Goal: Task Accomplishment & Management: Manage account settings

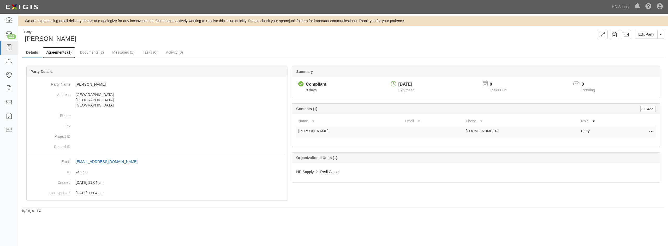
click at [52, 54] on link "Agreements (1)" at bounding box center [59, 52] width 33 height 11
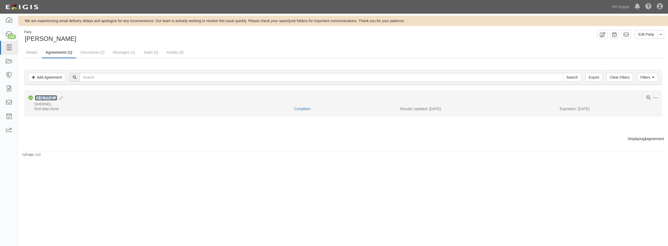
click at [49, 99] on link "SHERNEL" at bounding box center [46, 97] width 22 height 5
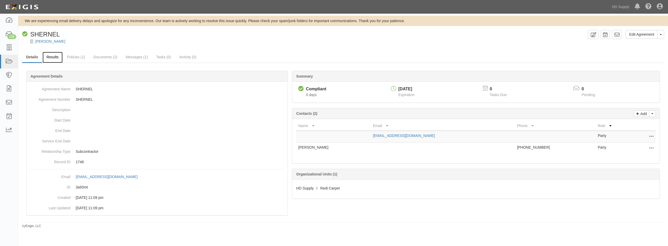
click at [51, 59] on link "Results" at bounding box center [53, 57] width 20 height 11
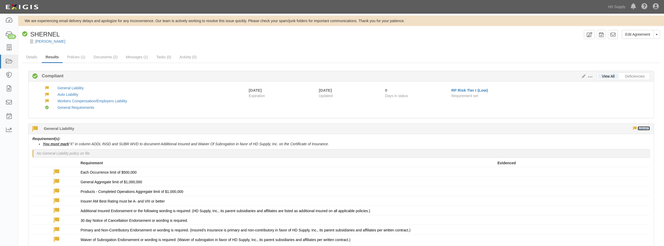
click at [644, 128] on link "waivers" at bounding box center [643, 128] width 12 height 4
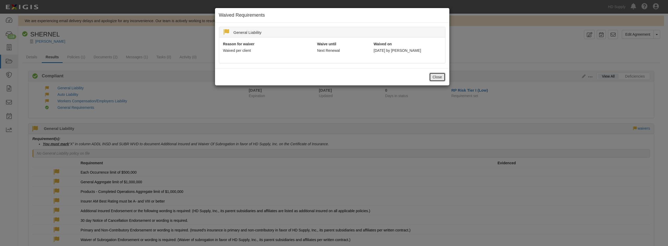
click at [441, 79] on button "Close" at bounding box center [437, 77] width 16 height 9
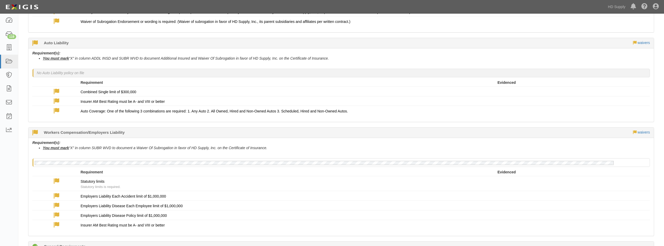
scroll to position [235, 0]
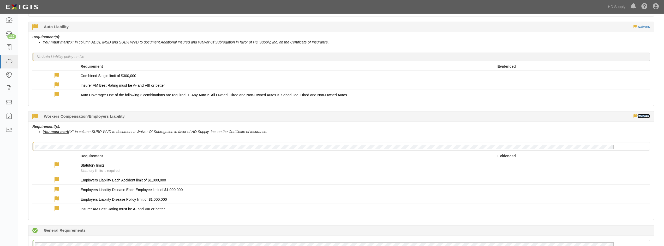
click at [638, 115] on link "waivers" at bounding box center [643, 116] width 12 height 4
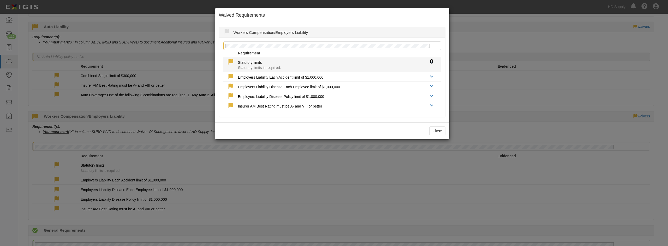
click at [430, 63] on icon at bounding box center [431, 62] width 3 height 4
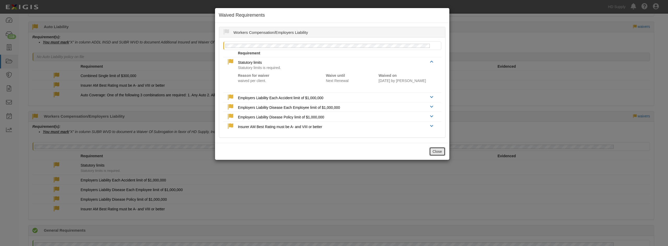
click at [435, 152] on button "Close" at bounding box center [437, 151] width 16 height 9
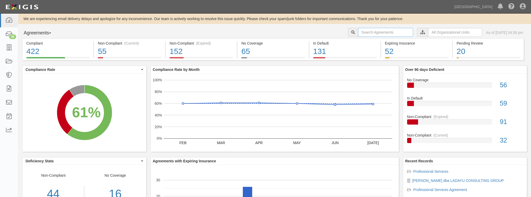
click at [390, 36] on input "text" at bounding box center [385, 32] width 55 height 9
type input "alarmtechs"
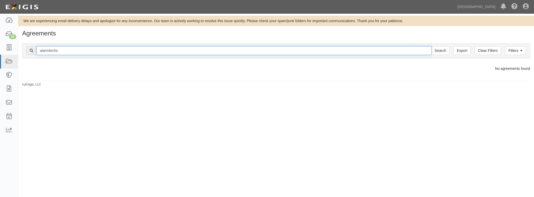
click at [68, 49] on input "alarmtechs" at bounding box center [234, 50] width 395 height 9
click at [431, 46] on input "Search" at bounding box center [440, 50] width 18 height 9
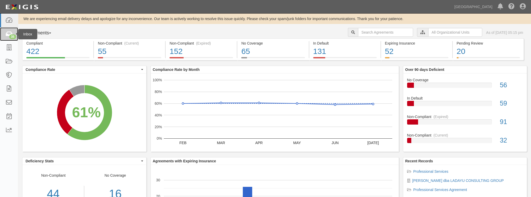
click at [14, 36] on div "35" at bounding box center [12, 36] width 7 height 5
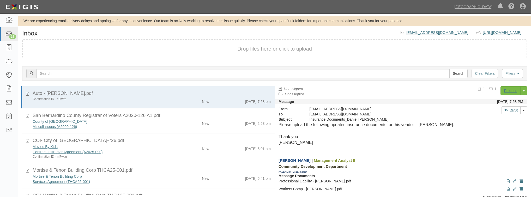
click at [190, 81] on div "Filters Clear Filters Search Filters Document Status New Transcribed Date Recei…" at bounding box center [274, 74] width 513 height 24
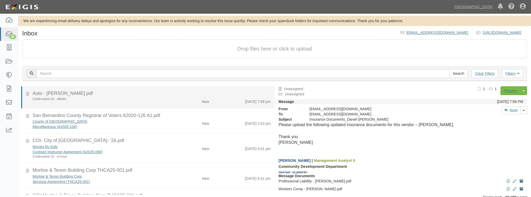
click at [190, 87] on li "Auto - Daniel Garcia_Ladayu.pdf Confirmation ID - e9tvfm New 8/19/25 7:58 pm" at bounding box center [148, 97] width 254 height 22
click at [190, 94] on div "Auto - [PERSON_NAME].pdf" at bounding box center [152, 93] width 238 height 7
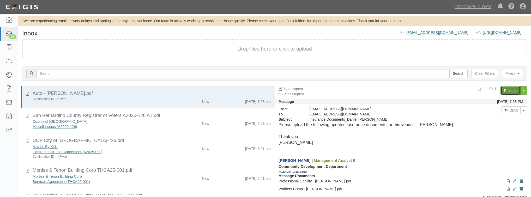
click at [509, 89] on link "Process" at bounding box center [510, 90] width 20 height 9
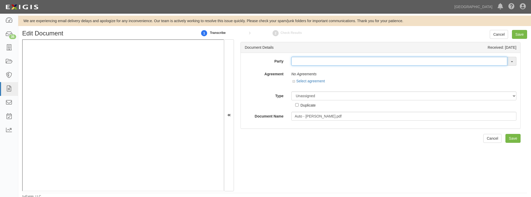
click at [305, 65] on input "text" at bounding box center [399, 61] width 216 height 9
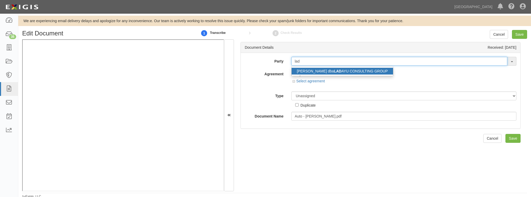
type input "lad"
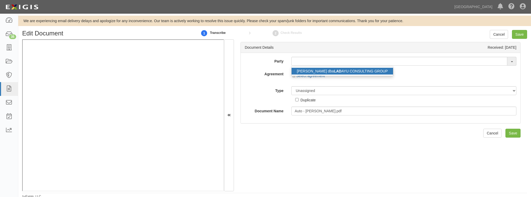
click at [312, 71] on link "Garcia, Daniel R. dba LAD AYU CONSULTING GROUP" at bounding box center [342, 71] width 101 height 7
type input "[PERSON_NAME] dba LADAYU CONSULTING GROUP"
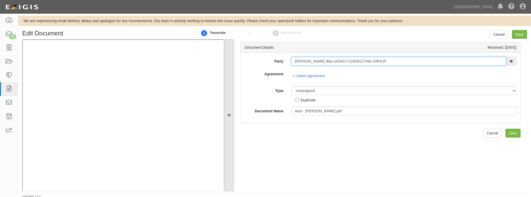
drag, startPoint x: 388, startPoint y: 58, endPoint x: 234, endPoint y: 63, distance: 154.5
click at [234, 63] on div "Document Details Received: 08/19/2025 Party Garcia, Daniel R. dba LADAYU CONSUL…" at bounding box center [274, 115] width 505 height 152
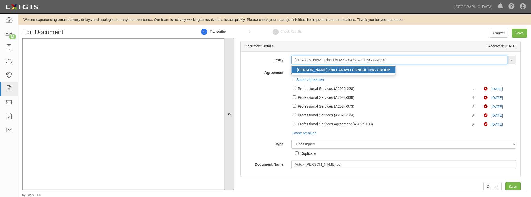
scroll to position [2, 0]
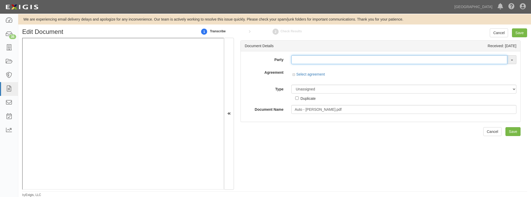
click at [335, 62] on input "text" at bounding box center [399, 59] width 216 height 9
paste input "[PERSON_NAME] dba LADAYU CONSULTING GROUP"
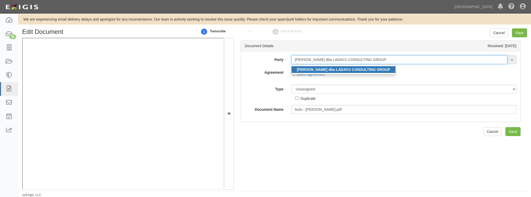
type input "[PERSON_NAME] dba LADAYU CONSULTING GROUP"
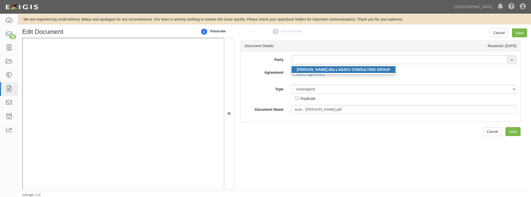
click at [329, 68] on strong "Garcia, Daniel R. dba LADAYU CONSULTING GROUP" at bounding box center [343, 70] width 93 height 4
type input "Garcia, Daniel R. dba LADAYU CONSULTING GROUP"
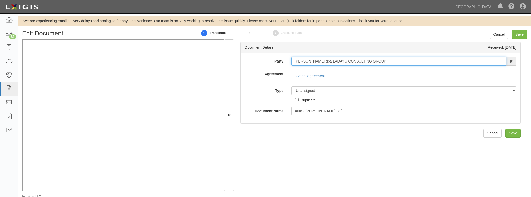
scroll to position [0, 0]
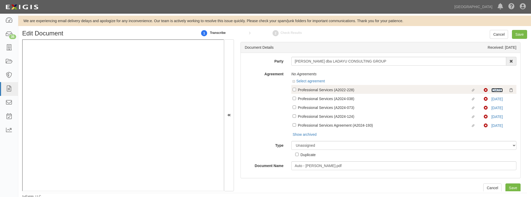
click at [491, 88] on link "8/30/25" at bounding box center [496, 90] width 11 height 4
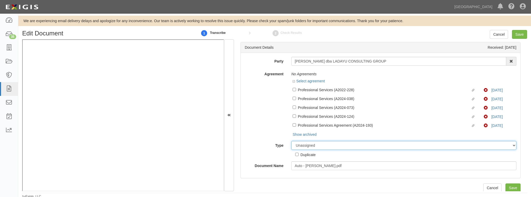
click at [363, 149] on select "Unassigned Binder Cancellation Notice Certificate Contract Endorsement Insuranc…" at bounding box center [403, 145] width 225 height 9
select select "OtherDetail"
click at [291, 142] on select "Unassigned Binder Cancellation Notice Certificate Contract Endorsement Insuranc…" at bounding box center [403, 145] width 225 height 9
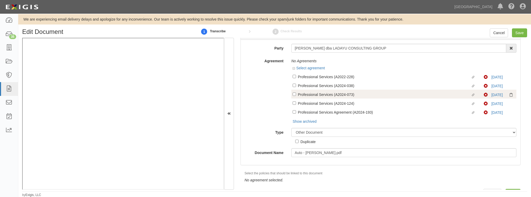
scroll to position [23, 0]
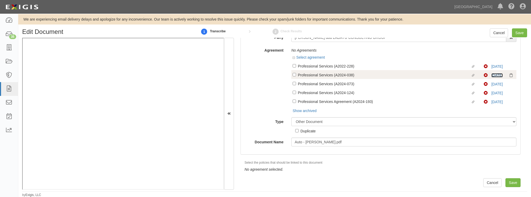
click at [496, 75] on link "8/30/25" at bounding box center [496, 75] width 11 height 4
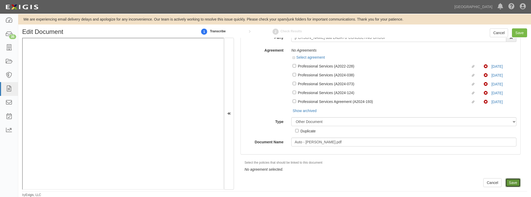
click at [506, 184] on input "Save" at bounding box center [512, 182] width 15 height 9
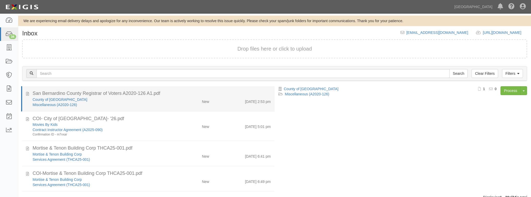
click at [155, 105] on div "Miscellaneous (A2020-126)" at bounding box center [101, 104] width 136 height 5
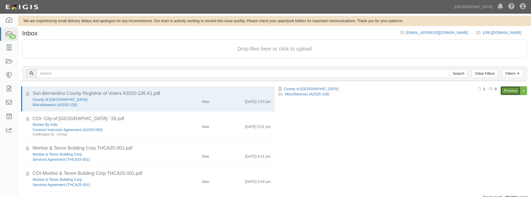
click at [506, 88] on link "Process" at bounding box center [510, 90] width 20 height 9
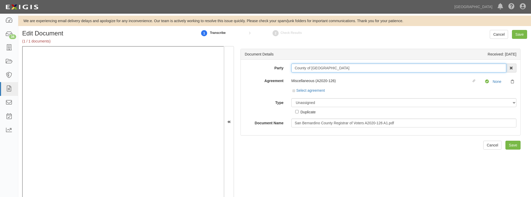
drag, startPoint x: 348, startPoint y: 67, endPoint x: 251, endPoint y: 82, distance: 99.0
click at [251, 82] on div "Party County of San Bernardino 4LEAF, Inc. Abba Termite & Pest Control Abound F…" at bounding box center [381, 96] width 272 height 64
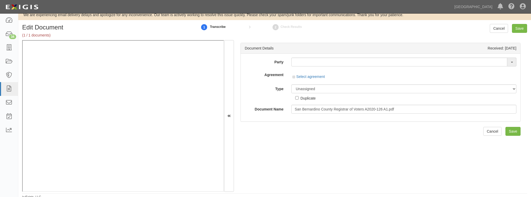
scroll to position [8, 0]
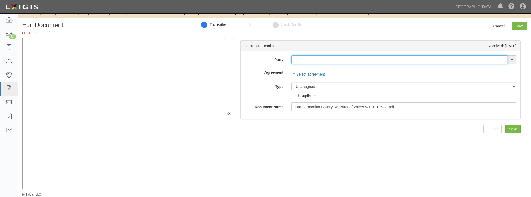
click at [301, 63] on input "text" at bounding box center [399, 59] width 216 height 9
paste input "County of San Bernardino"
type input "County of San Bernardino"
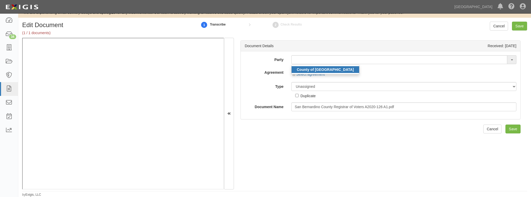
click at [306, 69] on strong "County of San Bernardino" at bounding box center [325, 70] width 57 height 4
type input "County of San Bernardino"
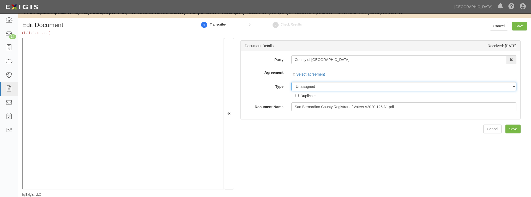
click at [320, 85] on select "Unassigned Binder Cancellation Notice Certificate Contract Endorsement Insuranc…" at bounding box center [403, 86] width 225 height 9
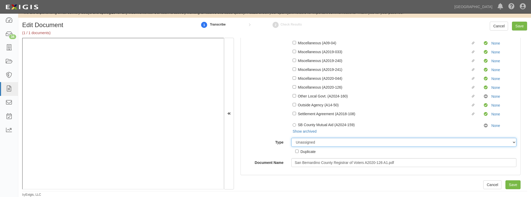
scroll to position [112, 0]
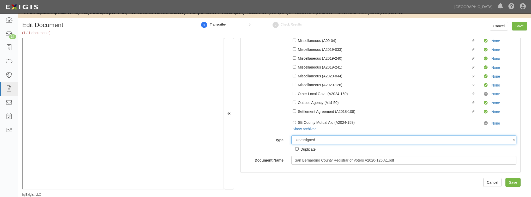
click at [345, 142] on select "Unassigned Binder Cancellation Notice Certificate Contract Endorsement Insuranc…" at bounding box center [403, 140] width 225 height 9
select select "OtherDetail"
click at [291, 136] on select "Unassigned Binder Cancellation Notice Certificate Contract Endorsement Insuranc…" at bounding box center [403, 140] width 225 height 9
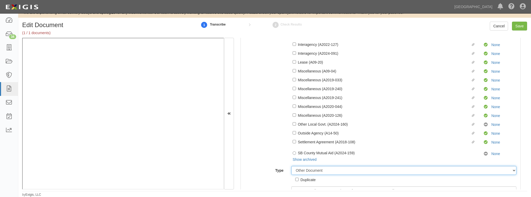
scroll to position [130, 0]
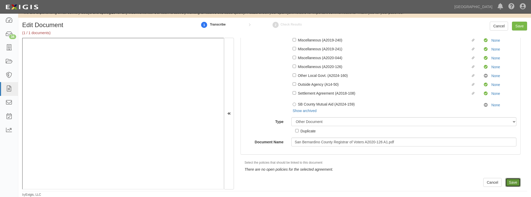
drag, startPoint x: 512, startPoint y: 181, endPoint x: 481, endPoint y: 177, distance: 30.7
click at [512, 181] on input "Save" at bounding box center [512, 182] width 15 height 9
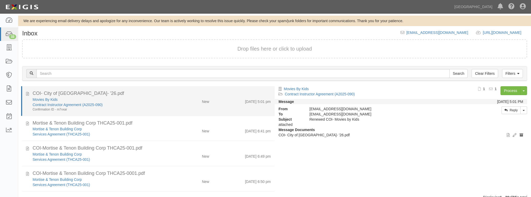
click at [133, 98] on div "Movies By Kids" at bounding box center [101, 99] width 136 height 5
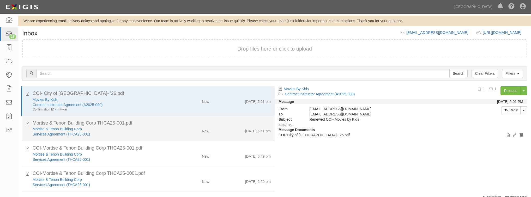
click at [139, 135] on div "Services Agreement (THCA25-001)" at bounding box center [101, 134] width 136 height 5
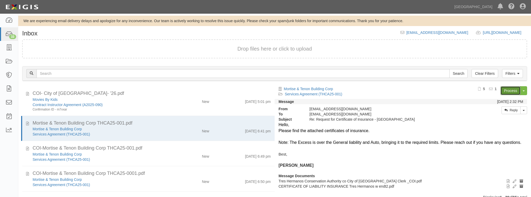
click at [508, 89] on link "Process" at bounding box center [510, 90] width 20 height 9
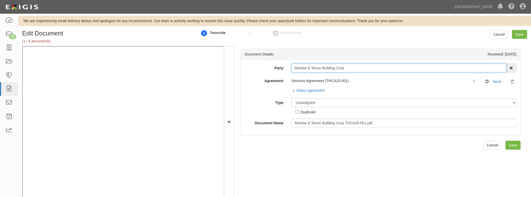
drag, startPoint x: 347, startPoint y: 69, endPoint x: 267, endPoint y: 71, distance: 79.6
click at [267, 71] on div "Party Mortise & Tenon Building Corp 4LEAF, Inc. Abba Termite & Pest Control Abo…" at bounding box center [381, 68] width 280 height 9
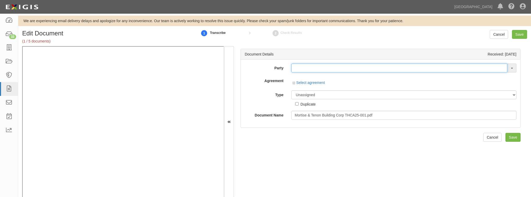
click at [348, 69] on input "text" at bounding box center [399, 68] width 216 height 9
paste input "Mortise & Tenon Building Corp"
type input "Mortise & Tenon Building Corp"
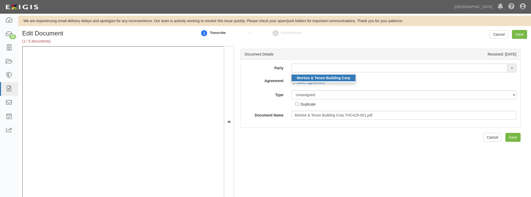
click at [337, 77] on strong "Mortise & Tenon Building Corp" at bounding box center [323, 78] width 53 height 4
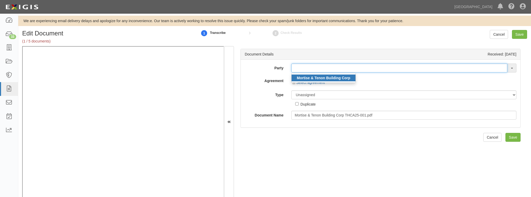
type input "Mortise & Tenon Building Corp"
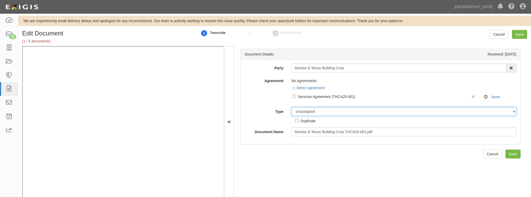
click at [323, 110] on select "Unassigned Binder Cancellation Notice Certificate Contract Endorsement Insuranc…" at bounding box center [403, 111] width 225 height 9
select select "OtherDetail"
click at [291, 107] on select "Unassigned Binder Cancellation Notice Certificate Contract Endorsement Insuranc…" at bounding box center [403, 111] width 225 height 9
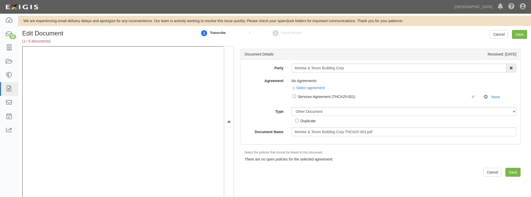
scroll to position [8, 0]
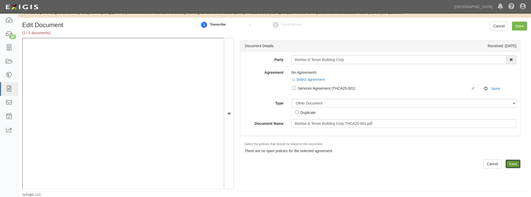
click at [514, 164] on input "Save" at bounding box center [512, 164] width 15 height 9
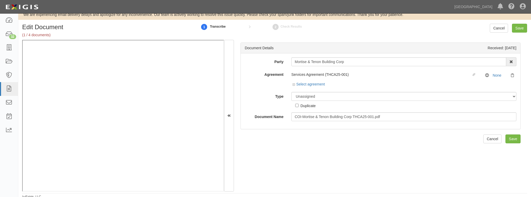
scroll to position [8, 0]
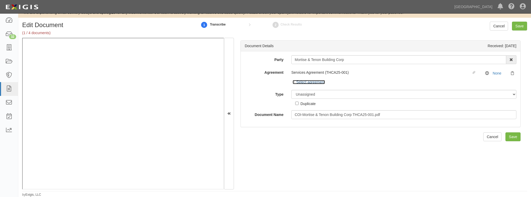
click at [296, 81] on link "Select agreement" at bounding box center [309, 82] width 32 height 4
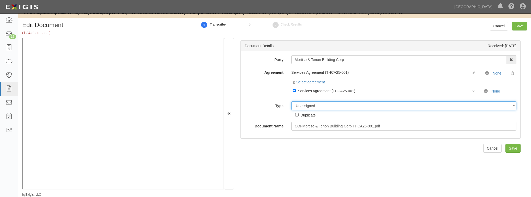
click at [304, 104] on select "Unassigned Binder Cancellation Notice Certificate Contract Endorsement Insuranc…" at bounding box center [403, 105] width 225 height 9
select select "CertificateDetail"
click at [291, 101] on select "Unassigned Binder Cancellation Notice Certificate Contract Endorsement Insuranc…" at bounding box center [403, 105] width 225 height 9
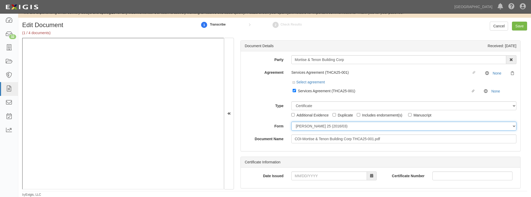
click at [301, 125] on select "ACORD 25 (2016/03) ACORD 101 ACORD 855 NY (2014/05) General" at bounding box center [403, 126] width 225 height 9
select select "GeneralFormDetail"
click at [291, 122] on select "ACORD 25 (2016/03) ACORD 101 ACORD 855 NY (2014/05) General" at bounding box center [403, 126] width 225 height 9
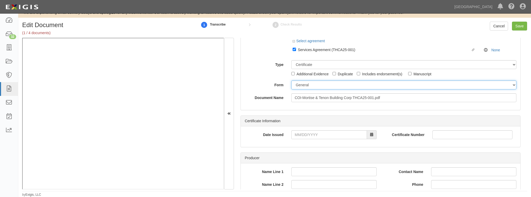
scroll to position [42, 0]
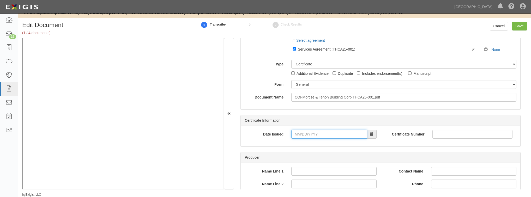
click at [304, 135] on input "Date Issued" at bounding box center [329, 134] width 76 height 9
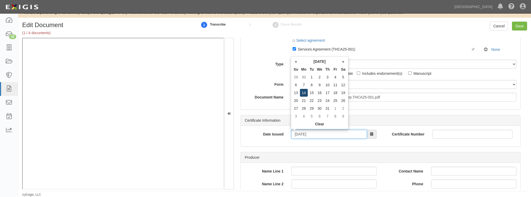
type input "07/14/2025"
click at [302, 94] on td "14" at bounding box center [304, 93] width 8 height 8
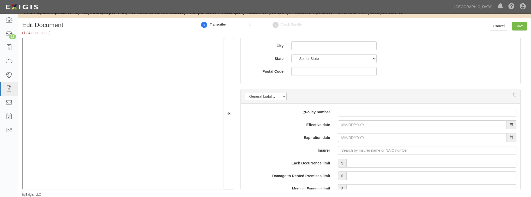
scroll to position [334, 0]
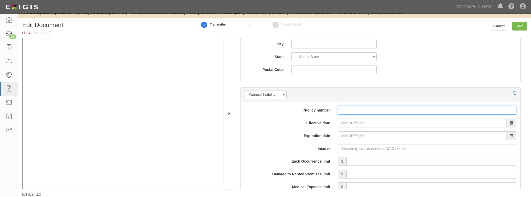
click at [355, 109] on input "* Policy number" at bounding box center [427, 110] width 178 height 9
paste input "Mortise & Tenon Building Corp"
type input "Mortise & Tenon Building Corp"
drag, startPoint x: 391, startPoint y: 110, endPoint x: 283, endPoint y: 137, distance: 111.6
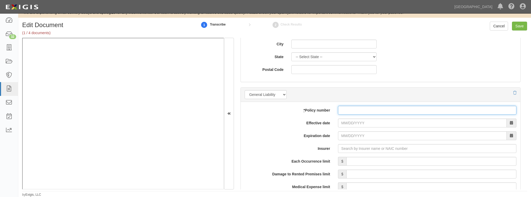
click at [371, 110] on input "* Policy number" at bounding box center [427, 110] width 178 height 9
paste input "CSAR-CGL-0007788-01"
type input "CSAR-CGL-0007788-01"
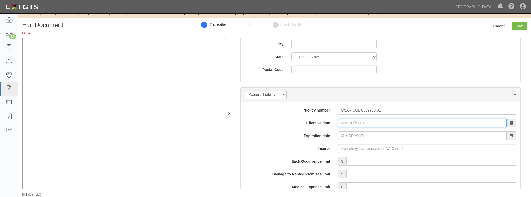
click at [359, 124] on input "Effective date" at bounding box center [422, 123] width 169 height 9
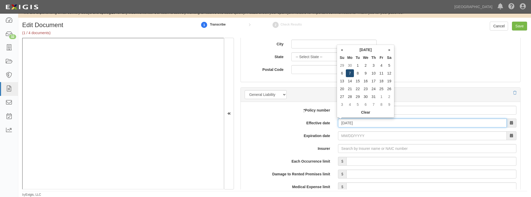
type input "07/07/2025"
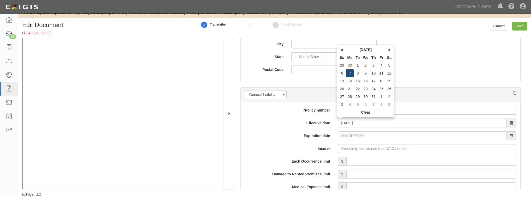
type input "07/07/2026"
click at [349, 70] on td "7" at bounding box center [350, 73] width 8 height 8
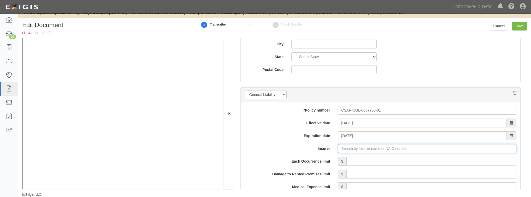
click at [349, 147] on input "Insurer" at bounding box center [427, 148] width 178 height 9
type input "180 Seguros S.A. (0) NR Rating"
type input "1"
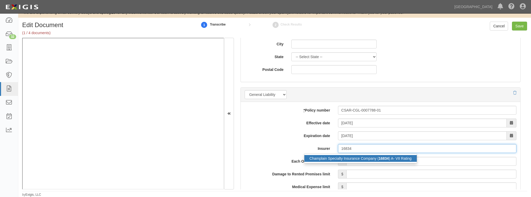
click at [350, 156] on div "Champlain Specialty Insurance Company ( 16834 ) A- VII Rating" at bounding box center [360, 158] width 112 height 7
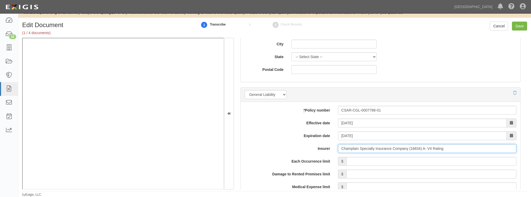
type input "Champlain Specialty Insurance Company (16834) A- VII Rating"
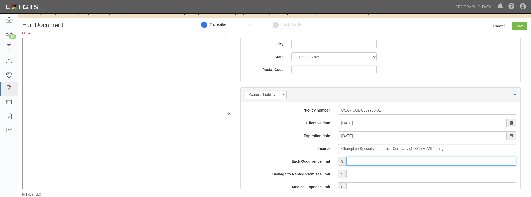
click at [354, 162] on input "Each Occurrence limit" at bounding box center [431, 161] width 170 height 9
type input "1,000,000"
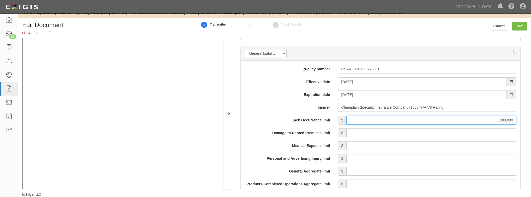
scroll to position [376, 0]
click at [449, 132] on input "Damage to Rented Premises limit" at bounding box center [431, 132] width 170 height 9
type input "100,000"
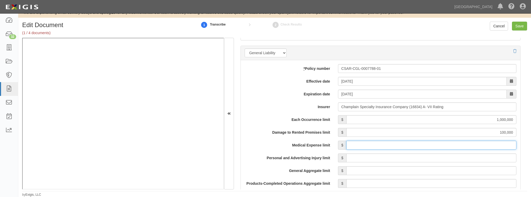
click at [370, 146] on input "Medical Expense limit" at bounding box center [431, 145] width 170 height 9
type input "5,000"
click at [387, 159] on input "Personal and Advertising Injury limit" at bounding box center [431, 158] width 170 height 9
type input "1,000,000"
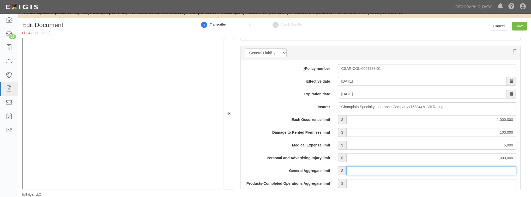
click at [358, 169] on input "General Aggregate limit" at bounding box center [431, 170] width 170 height 9
type input "2,000,000"
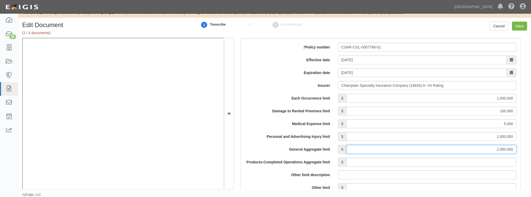
scroll to position [417, 0]
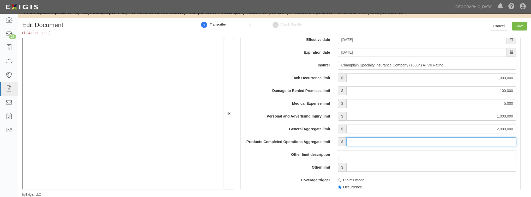
click at [374, 142] on input "Products-Completed Operations Aggregate limit" at bounding box center [431, 141] width 170 height 9
type input "2,000,000"
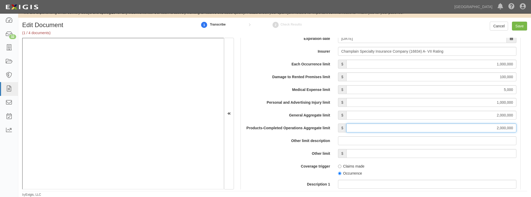
scroll to position [438, 0]
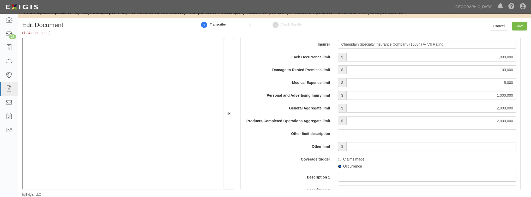
click at [338, 166] on input "Occurrence" at bounding box center [339, 166] width 3 height 3
radio input "true"
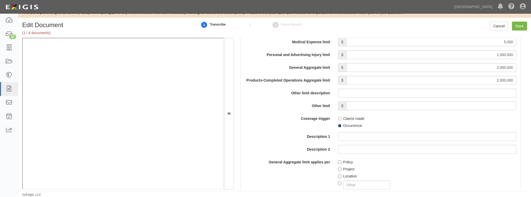
scroll to position [501, 0]
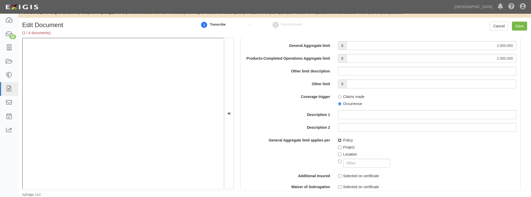
click at [339, 141] on input "Policy" at bounding box center [339, 140] width 3 height 3
checkbox input "true"
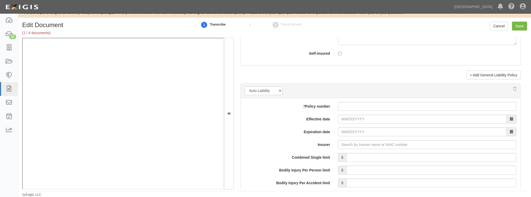
scroll to position [689, 0]
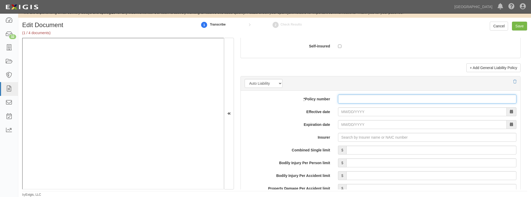
click at [346, 101] on input "* Policy number" at bounding box center [427, 99] width 178 height 9
paste input "M00 0093075"
type input "M00 0093075"
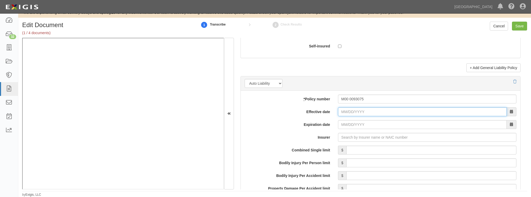
click at [343, 112] on input "Effective date" at bounding box center [422, 111] width 169 height 9
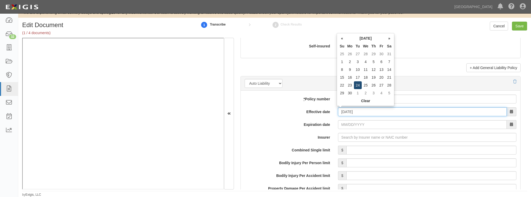
type input "06/24/2025"
click at [355, 83] on td "24" at bounding box center [358, 85] width 8 height 8
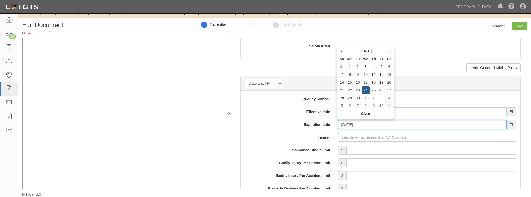
drag, startPoint x: 366, startPoint y: 125, endPoint x: 328, endPoint y: 131, distance: 38.5
type input "12/24/2025"
click at [365, 90] on td "24" at bounding box center [366, 90] width 8 height 8
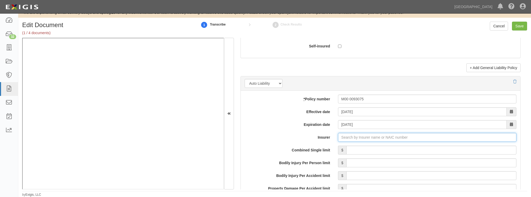
click at [366, 134] on input "Insurer" at bounding box center [427, 137] width 178 height 9
type input "21st Century Advantage Insurance Company (25232) NR Rating"
type input "2"
click at [360, 146] on div "Coast National Insurance Company ( 25089 ) A XV Rating" at bounding box center [355, 147] width 102 height 7
type input "Coast National Insurance Company (25089) A XV Rating"
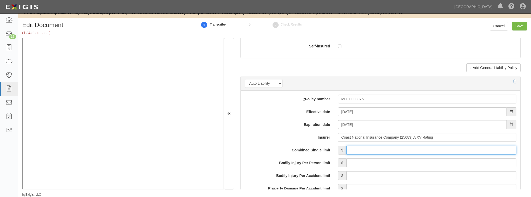
click at [359, 151] on input "Combined Single limit" at bounding box center [431, 150] width 170 height 9
type input "1,000,000"
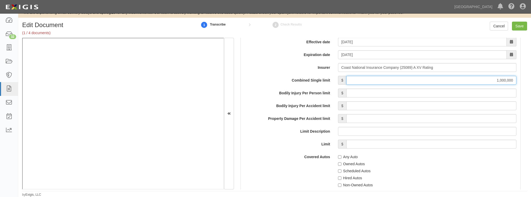
scroll to position [772, 0]
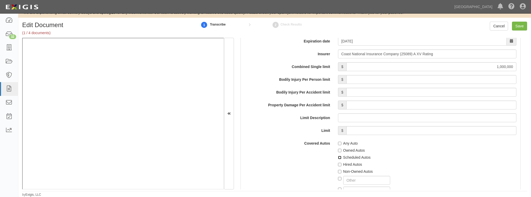
click at [340, 156] on input "Scheduled Autos" at bounding box center [339, 157] width 3 height 3
checkbox input "true"
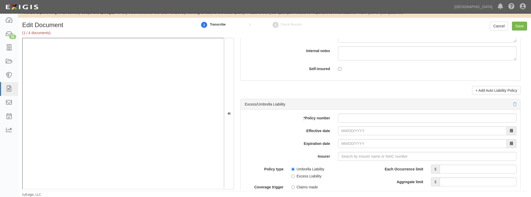
scroll to position [981, 0]
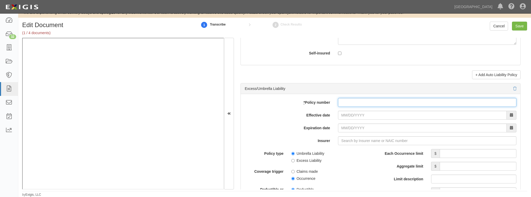
click at [349, 101] on input "* Policy number" at bounding box center [427, 102] width 178 height 9
paste input "PES-XS-01-5900"
type input "PES-XS-01-5900"
click at [343, 115] on input "Effective date" at bounding box center [422, 115] width 169 height 9
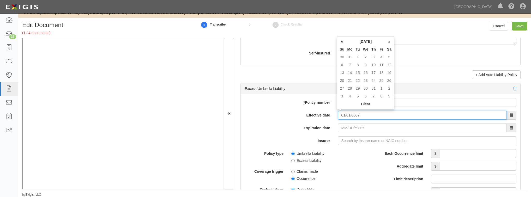
type input "01/01/0007"
drag, startPoint x: 373, startPoint y: 116, endPoint x: 305, endPoint y: 117, distance: 67.8
click at [306, 117] on div "Effective date 01/01/0007" at bounding box center [381, 115] width 280 height 9
type input "07/07/2025"
type input "07/07/2026"
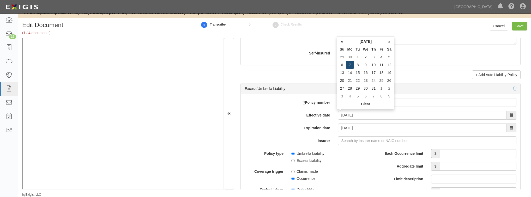
click at [351, 66] on td "7" at bounding box center [350, 65] width 8 height 8
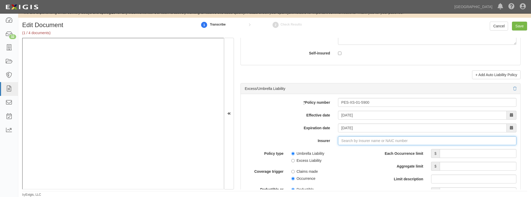
click at [349, 142] on input "Insurer" at bounding box center [427, 140] width 178 height 9
type input "180 Seguros S.A. (0) NR Rating"
type input "1"
click at [364, 149] on div "Palomar Excess and Surplus Insurance Co ( 16754 ) A X Rating" at bounding box center [360, 150] width 112 height 7
type input "Palomar Excess and Surplus Insurance Co (16754) A X Rating"
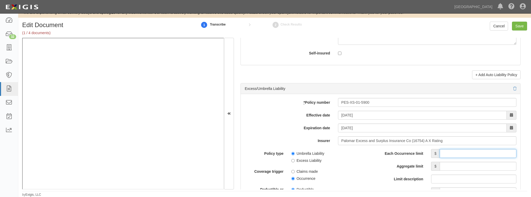
click at [442, 153] on input "Each Occurrence limit" at bounding box center [478, 153] width 77 height 9
type input "2,000,000"
click at [455, 168] on input "Aggregate limit" at bounding box center [478, 166] width 77 height 9
type input "2,000,000"
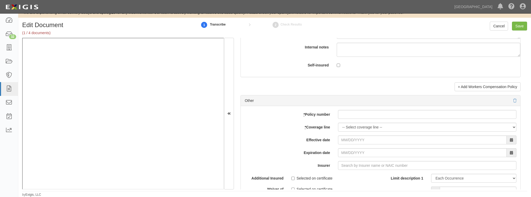
scroll to position [1440, 0]
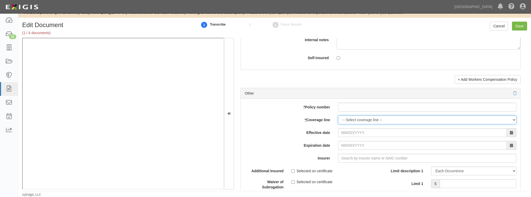
click at [361, 118] on select "-- Select coverage line -- Asbestos Abatement Auto Physical Damage Boiler & Mac…" at bounding box center [427, 120] width 178 height 9
select select "41"
click at [338, 116] on select "-- Select coverage line -- Asbestos Abatement Auto Physical Damage Boiler & Mac…" at bounding box center [427, 120] width 178 height 9
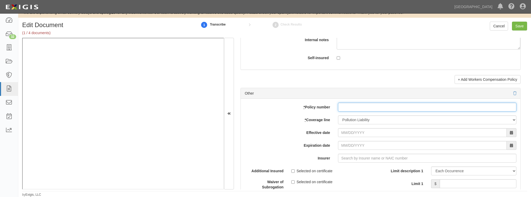
click at [351, 106] on input "* Policy number" at bounding box center [427, 107] width 178 height 9
paste input "G48694275 001"
type input "G48694275 001"
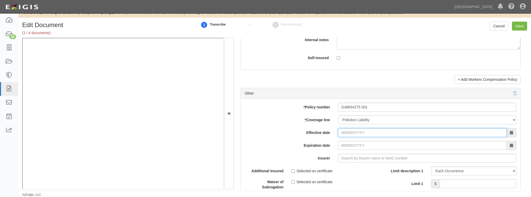
click at [344, 131] on input "Effective date" at bounding box center [422, 132] width 169 height 9
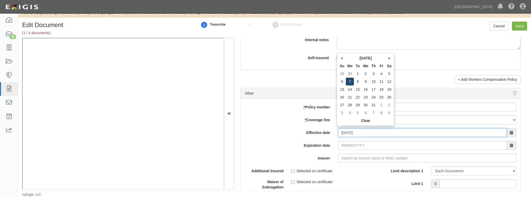
type input "07/07/2025"
type input "07/07/2026"
click at [352, 79] on td "7" at bounding box center [350, 82] width 8 height 8
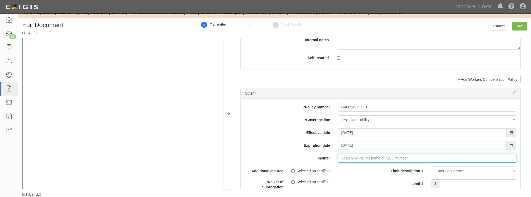
click at [346, 156] on input "Insurer" at bounding box center [427, 158] width 178 height 9
type input "e"
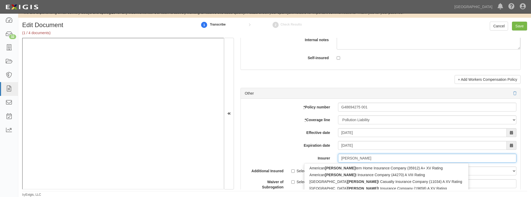
type input "west"
type input "westchester Fire Insurance Company (10030) A++ XV Rating"
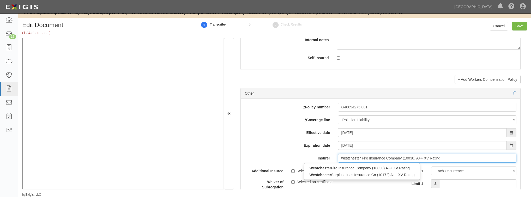
type input "westchester"
type input "westchester surplus Lines Insurance Co (10172) A++ XV Rating"
type input "westchester su"
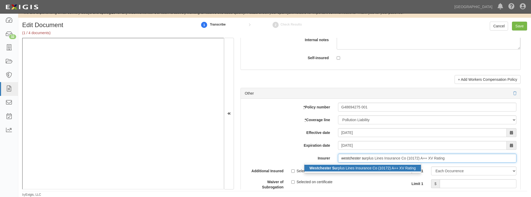
click at [352, 166] on div "Westchester Su rplus Lines Insurance Co (10172) A++ XV Rating" at bounding box center [362, 168] width 117 height 7
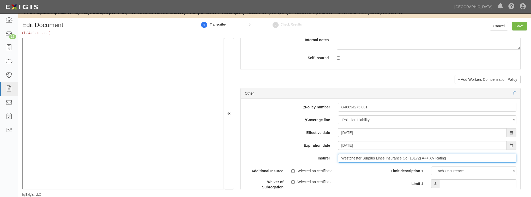
type input "Westchester Surplus Lines Insurance Co (10172) A++ XV Rating"
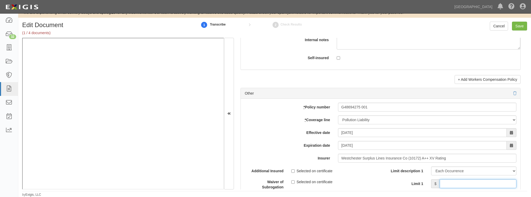
click at [457, 180] on input "Limit 1" at bounding box center [478, 183] width 77 height 9
type input "1,000,000"
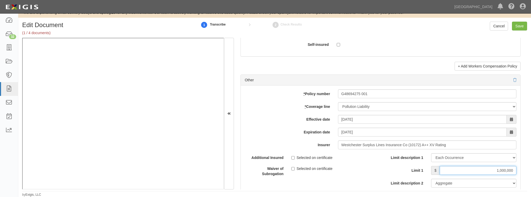
scroll to position [1461, 0]
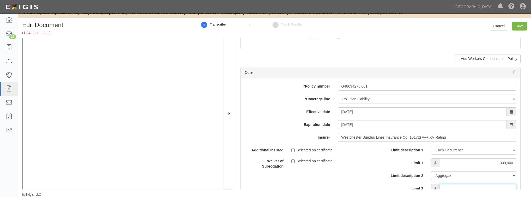
click at [457, 186] on input "Limit 2" at bounding box center [478, 188] width 77 height 9
type input "1,000,000"
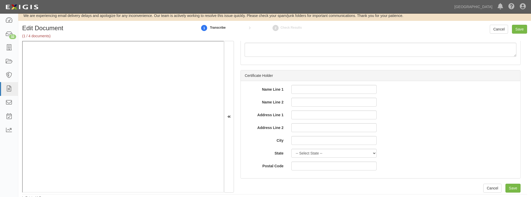
scroll to position [8, 0]
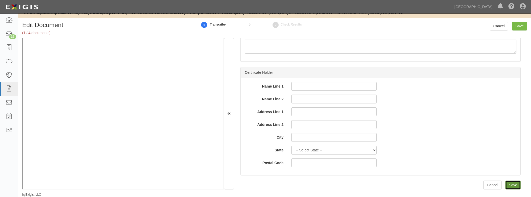
click at [510, 185] on input "Save" at bounding box center [512, 185] width 15 height 9
type input "1000000"
type input "100000"
type input "5000"
type input "1000000"
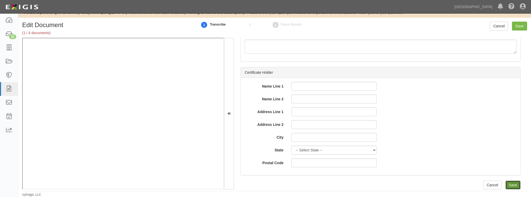
type input "2000000"
type input "1000000"
type input "2000000"
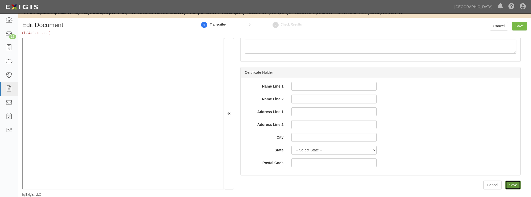
type input "1000000"
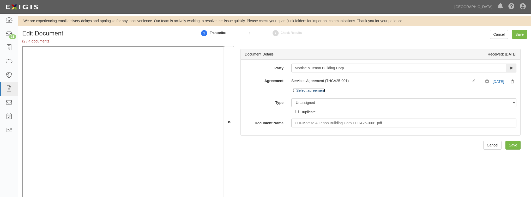
click at [293, 92] on icon at bounding box center [295, 91] width 4 height 3
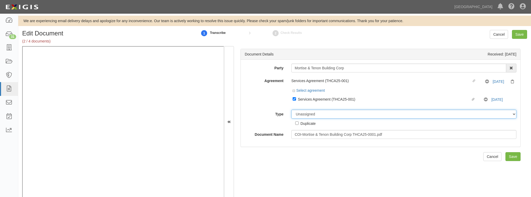
click at [331, 113] on select "Unassigned Binder Cancellation Notice Certificate Contract Endorsement Insuranc…" at bounding box center [403, 114] width 225 height 9
select select "CertificateDetail"
click at [291, 110] on select "Unassigned Binder Cancellation Notice Certificate Contract Endorsement Insuranc…" at bounding box center [403, 114] width 225 height 9
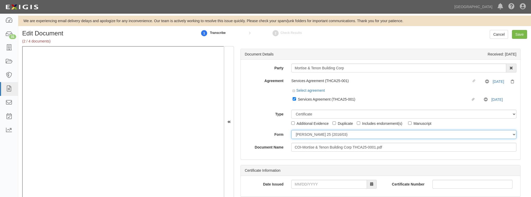
click at [305, 136] on select "ACORD 25 (2016/03) ACORD 101 ACORD 855 NY (2014/05) General" at bounding box center [403, 134] width 225 height 9
select select "GeneralFormDetail"
click at [291, 130] on select "ACORD 25 (2016/03) ACORD 101 ACORD 855 NY (2014/05) General" at bounding box center [403, 134] width 225 height 9
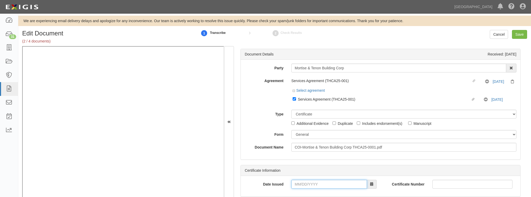
click at [312, 182] on input "Date Issued" at bounding box center [329, 184] width 76 height 9
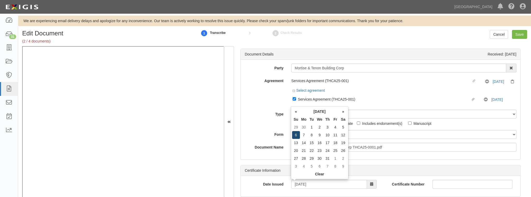
click at [294, 135] on td "6" at bounding box center [296, 135] width 8 height 8
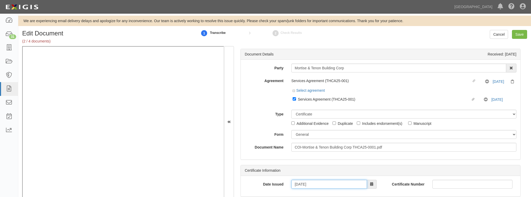
click at [302, 184] on input "07/06/2025" at bounding box center [329, 184] width 76 height 9
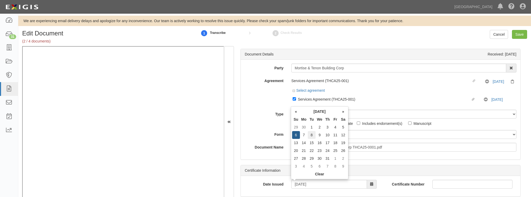
click at [311, 134] on td "8" at bounding box center [312, 135] width 8 height 8
type input "07/08/2025"
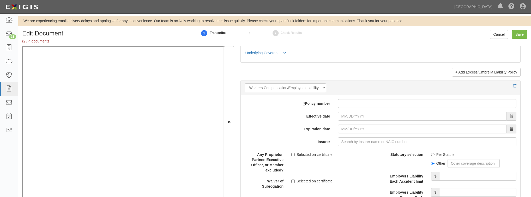
scroll to position [1314, 0]
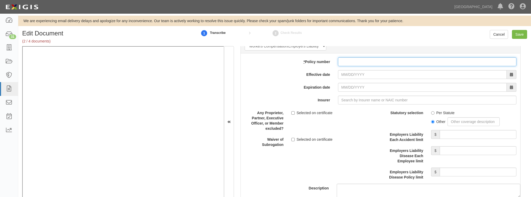
click at [355, 59] on input "* Policy number" at bounding box center [427, 61] width 178 height 9
paste input "C58898843"
type input "C58898843"
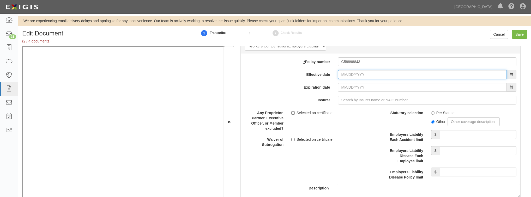
click at [352, 72] on input "Effective date" at bounding box center [422, 74] width 169 height 9
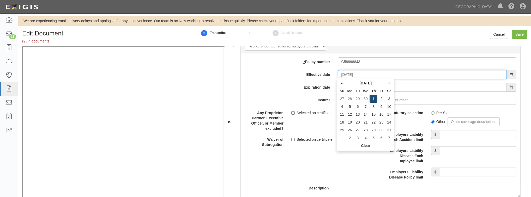
type input "05/01/2025"
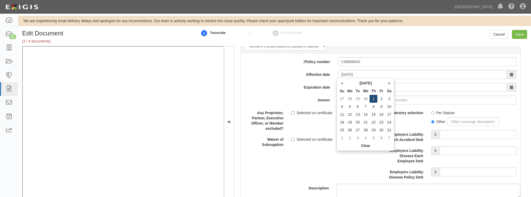
type input "05/01/2026"
click at [373, 98] on td "1" at bounding box center [374, 99] width 8 height 8
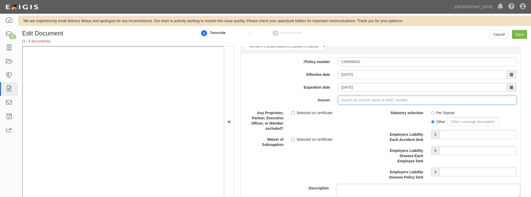
click at [373, 98] on input "Insurer" at bounding box center [427, 100] width 178 height 9
type input "a"
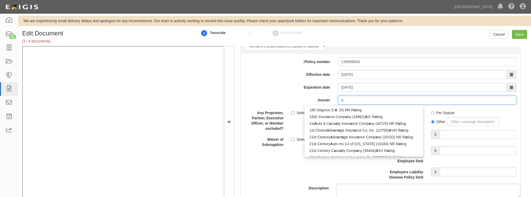
type input "acadia Insurance Company (31325) A+ XV Rating"
type input "ac"
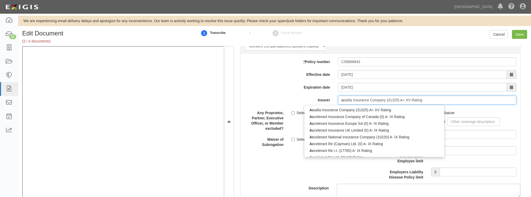
type input "ace American Insurance Co Korea (KRB) (0) A++ XV Rating"
type input "ace"
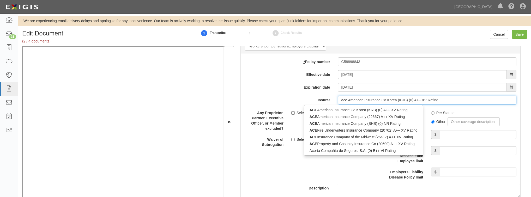
type input "ace American Insurance Company (22667) A++ XV Rating"
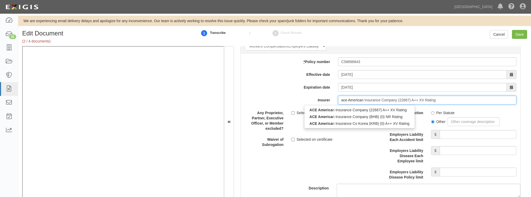
type input "ace American"
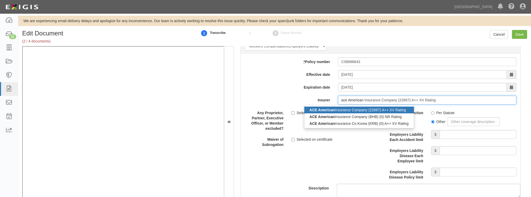
click at [337, 109] on div "ACE American Insurance Company (22667) A++ XV Rating" at bounding box center [359, 110] width 110 height 7
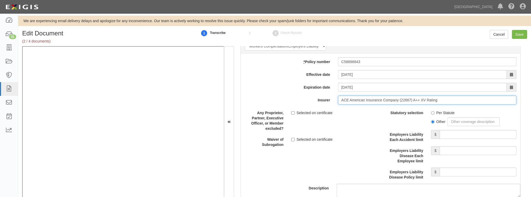
type input "ACE American Insurance Company (22667) A++ XV Rating"
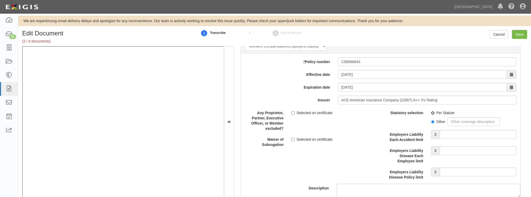
click at [432, 112] on input "Per Statute" at bounding box center [432, 112] width 3 height 3
radio input "true"
click at [448, 133] on input "Employers Liability Each Accident limit" at bounding box center [478, 134] width 77 height 9
type input "2,000,000"
drag, startPoint x: 461, startPoint y: 148, endPoint x: 467, endPoint y: 153, distance: 7.7
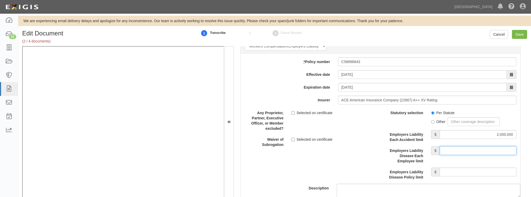
click at [461, 148] on input "Employers Liability Disease Each Employee limit" at bounding box center [478, 150] width 77 height 9
type input "2,000,000"
click at [457, 173] on input "Employers Liability Disease Policy limit" at bounding box center [478, 172] width 77 height 9
drag, startPoint x: 492, startPoint y: 171, endPoint x: 534, endPoint y: 174, distance: 41.8
click at [531, 174] on html "Toggle navigation Dashboard 31 Inbox Parties Agreements Coverages Documents Mes…" at bounding box center [265, 103] width 531 height 206
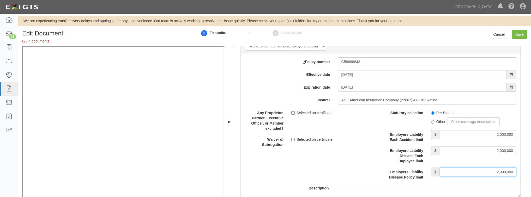
type input "2,000,000"
click at [363, 152] on div "Description" at bounding box center [380, 152] width 287 height 89
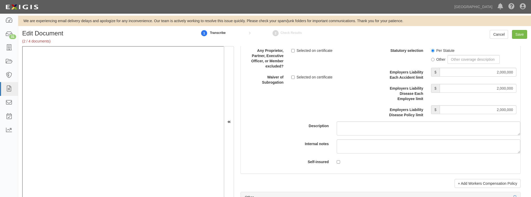
scroll to position [1377, 0]
click at [291, 75] on input "Selected on certificate" at bounding box center [292, 76] width 3 height 3
checkbox input "true"
click at [517, 33] on input "Save" at bounding box center [519, 34] width 15 height 9
type input "2000000"
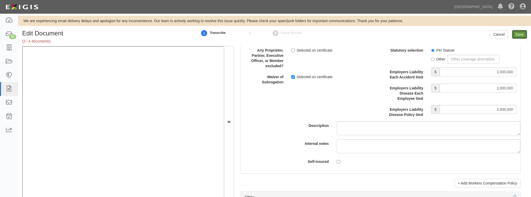
type input "2000000"
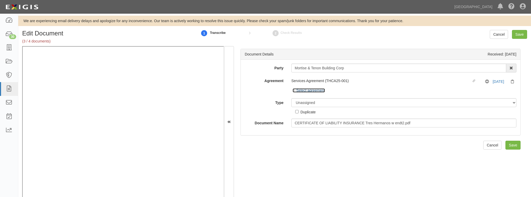
click at [294, 91] on icon at bounding box center [295, 91] width 4 height 3
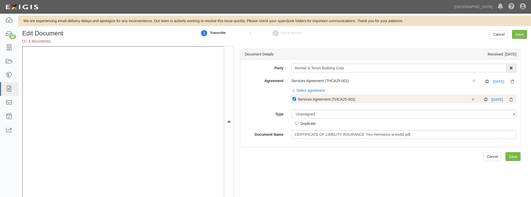
click at [292, 99] on div "Linked agreement Services Agreement (THCA25-001) Linked agreement No Coverage 1…" at bounding box center [403, 98] width 225 height 9
click at [293, 98] on input "Linked agreement Services Agreement (THCA25-001) Linked agreement" at bounding box center [294, 98] width 3 height 3
checkbox input "false"
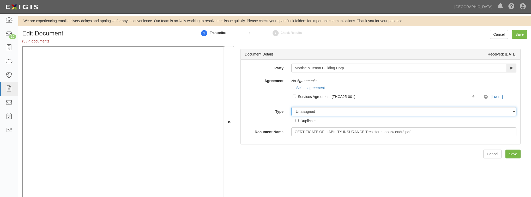
click at [305, 111] on select "Unassigned Binder Cancellation Notice Certificate Contract Endorsement Insuranc…" at bounding box center [403, 111] width 225 height 9
select select "OtherDetail"
click at [291, 107] on select "Unassigned Binder Cancellation Notice Certificate Contract Endorsement Insuranc…" at bounding box center [403, 111] width 225 height 9
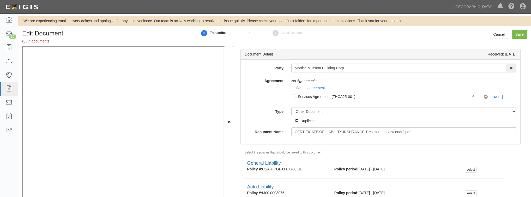
click at [297, 120] on input "Duplicate" at bounding box center [296, 120] width 3 height 3
checkbox input "true"
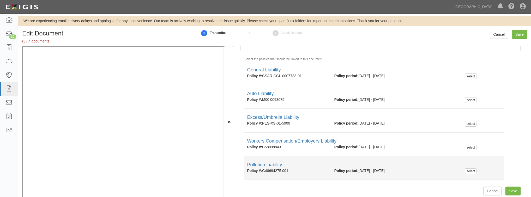
scroll to position [8, 0]
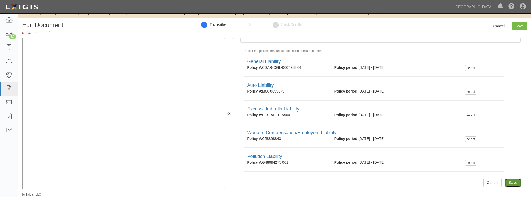
click at [514, 183] on input "Save" at bounding box center [512, 182] width 15 height 9
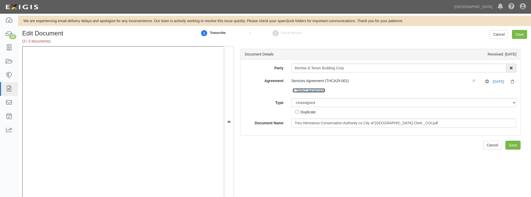
click at [293, 91] on icon at bounding box center [295, 91] width 4 height 3
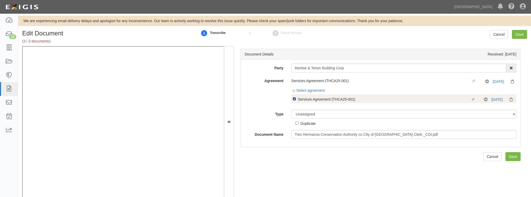
click at [293, 99] on input "Linked agreement Services Agreement (THCA25-001) Linked agreement" at bounding box center [294, 98] width 3 height 3
checkbox input "false"
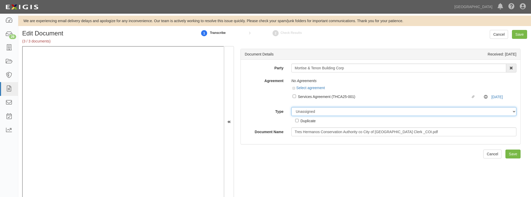
drag, startPoint x: 305, startPoint y: 112, endPoint x: 305, endPoint y: 115, distance: 3.4
click at [305, 112] on select "Unassigned Binder Cancellation Notice Certificate Contract Endorsement Insuranc…" at bounding box center [403, 111] width 225 height 9
select select "OtherDetail"
click at [291, 107] on select "Unassigned Binder Cancellation Notice Certificate Contract Endorsement Insuranc…" at bounding box center [403, 111] width 225 height 9
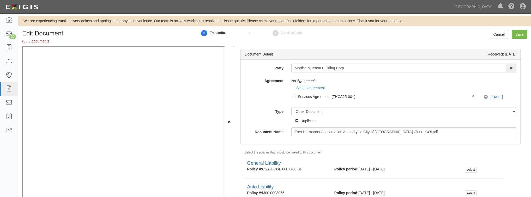
click at [296, 120] on input "Duplicate" at bounding box center [296, 120] width 3 height 3
checkbox input "true"
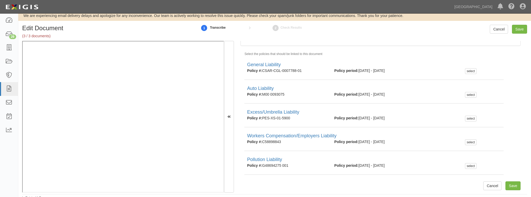
scroll to position [8, 0]
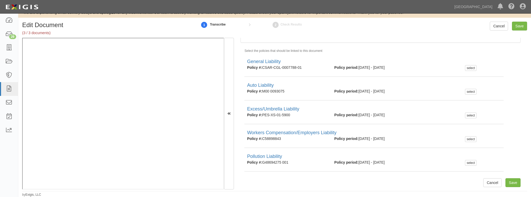
click at [520, 187] on div "Document Details Received: [DATE] Party Mortise & Tenon Building Corp 4LEAF, In…" at bounding box center [380, 114] width 293 height 152
click at [514, 181] on input "Save" at bounding box center [512, 182] width 15 height 9
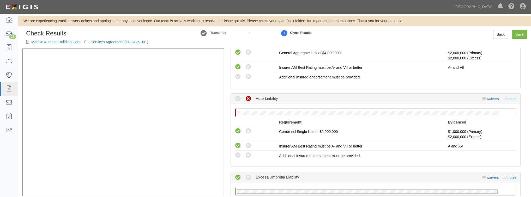
scroll to position [167, 0]
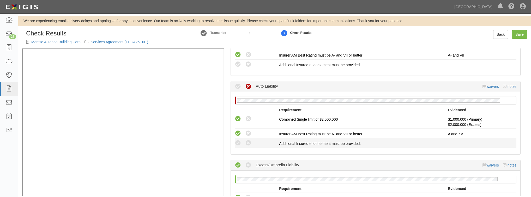
click at [234, 142] on div "Compliant Waived: Non-Compliant" at bounding box center [255, 143] width 48 height 7
click at [237, 142] on icon at bounding box center [238, 143] width 7 height 7
radio input "true"
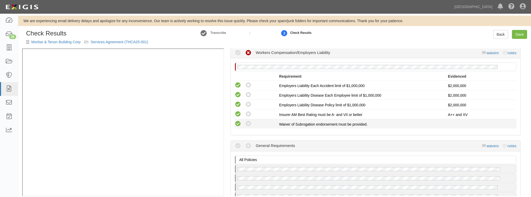
click at [238, 122] on icon at bounding box center [238, 124] width 7 height 7
radio input "true"
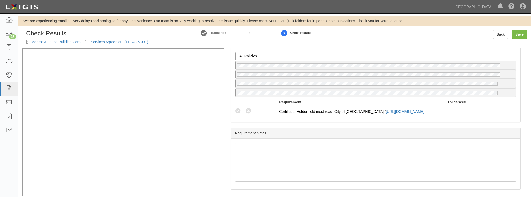
scroll to position [438, 0]
click at [236, 109] on icon at bounding box center [238, 110] width 7 height 7
radio input "true"
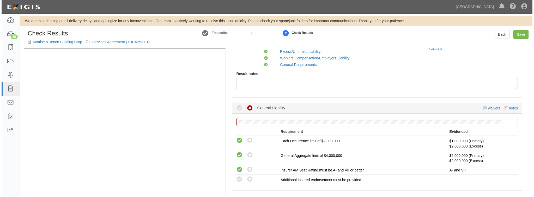
scroll to position [104, 0]
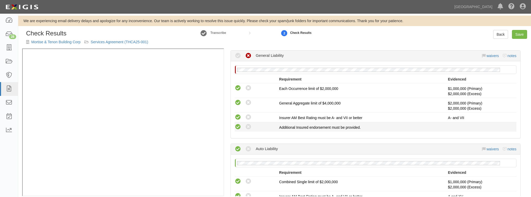
click at [237, 126] on icon at bounding box center [238, 127] width 7 height 7
radio input "true"
click at [518, 34] on link "Save" at bounding box center [519, 34] width 15 height 9
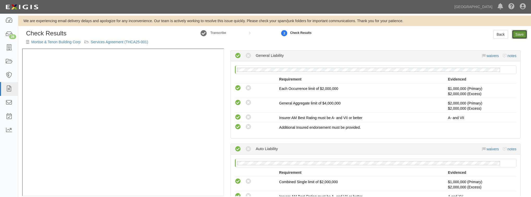
radio input "true"
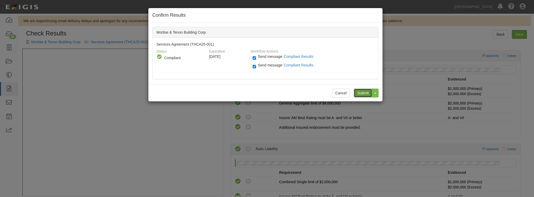
click at [359, 93] on input "Submit" at bounding box center [363, 93] width 18 height 9
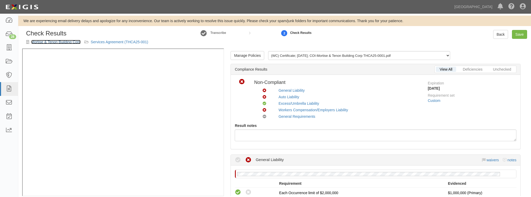
click at [64, 40] on link "Mortise & Tenon Building Corp" at bounding box center [55, 42] width 49 height 4
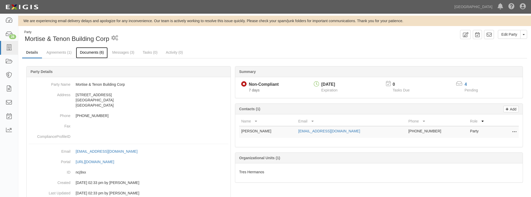
click at [86, 53] on link "Documents (6)" at bounding box center [92, 52] width 32 height 11
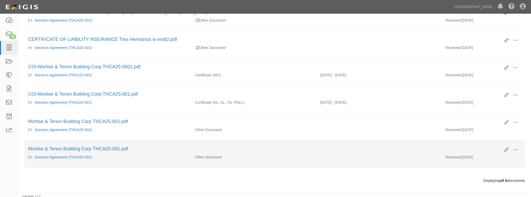
scroll to position [89, 0]
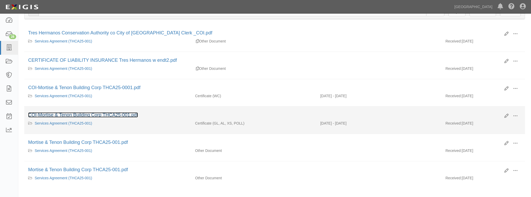
click at [110, 112] on link "COI-Mortise & Tenon Building Corp THCA25-001.pdf" at bounding box center [83, 114] width 110 height 5
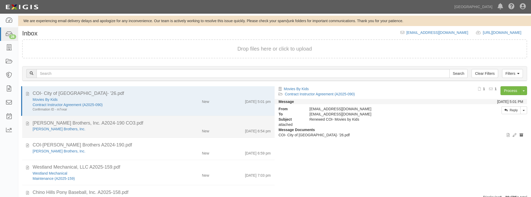
click at [119, 128] on div "[PERSON_NAME] Brothers, Inc." at bounding box center [101, 128] width 136 height 5
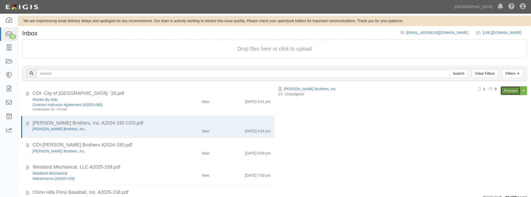
click at [506, 88] on link "Process" at bounding box center [510, 90] width 20 height 9
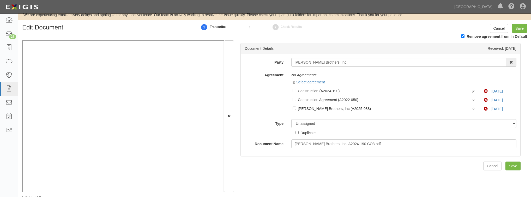
scroll to position [9, 0]
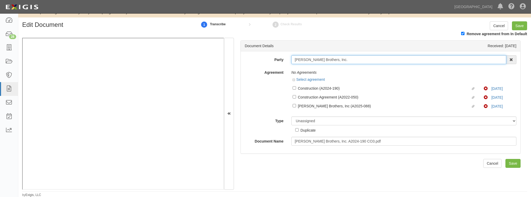
drag, startPoint x: 326, startPoint y: 60, endPoint x: 290, endPoint y: 62, distance: 36.0
click at [290, 62] on div "Gentry Brothers, Inc. 4LEAF, Inc. Abba Termite & Pest Control Abound Food Care …" at bounding box center [403, 59] width 233 height 9
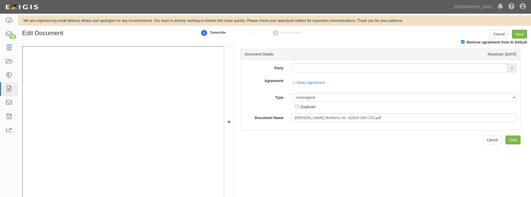
scroll to position [0, 0]
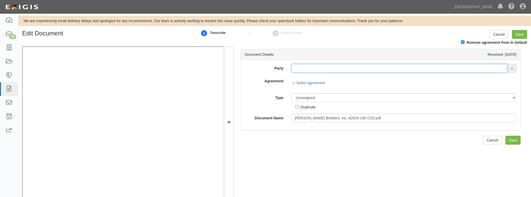
click at [318, 68] on input "text" at bounding box center [399, 68] width 216 height 9
paste input "Gentry Brothers, Inc"
type input "Gentry Brothers, Inc"
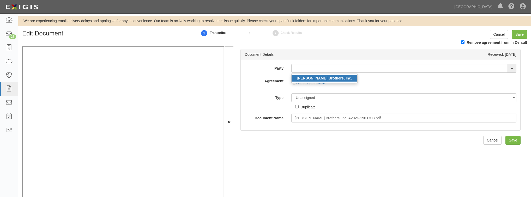
click at [302, 78] on strong "Gentry Brothers, Inc" at bounding box center [324, 78] width 54 height 4
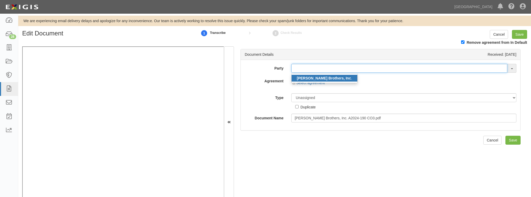
type input "[PERSON_NAME] Brothers, Inc."
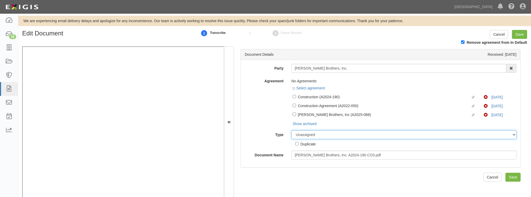
click at [323, 134] on select "Unassigned Binder Cancellation Notice Certificate Contract Endorsement Insuranc…" at bounding box center [403, 134] width 225 height 9
select select "OtherDetail"
click at [291, 131] on select "Unassigned Binder Cancellation Notice Certificate Contract Endorsement Insuranc…" at bounding box center [403, 134] width 225 height 9
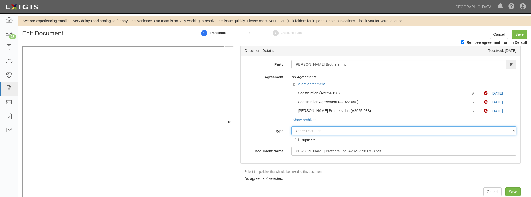
scroll to position [4, 0]
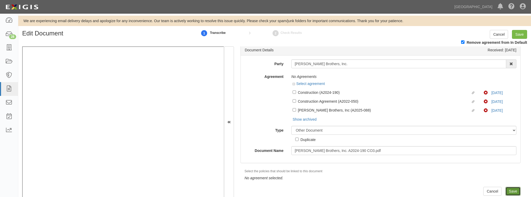
click at [506, 190] on input "Save" at bounding box center [512, 191] width 15 height 9
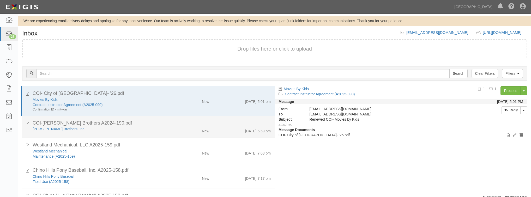
click at [105, 125] on div "COI-[PERSON_NAME] Brothers A2024-190.pdf" at bounding box center [152, 123] width 238 height 7
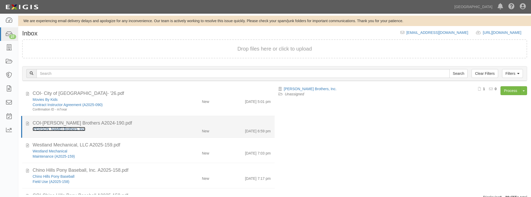
click at [56, 130] on link "[PERSON_NAME] Brothers, Inc." at bounding box center [59, 129] width 53 height 4
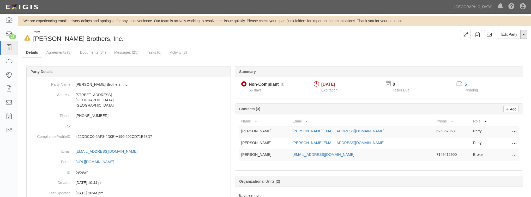
drag, startPoint x: 526, startPoint y: 35, endPoint x: 520, endPoint y: 38, distance: 6.3
click at [526, 35] on button "Toggle Party Dropdown" at bounding box center [523, 34] width 7 height 9
click at [55, 52] on link "Agreements (3)" at bounding box center [59, 52] width 33 height 11
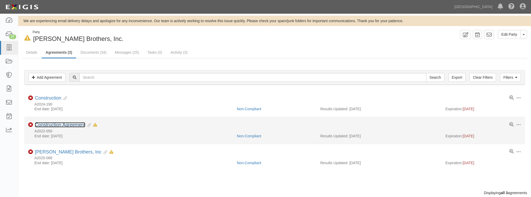
click at [77, 127] on link "Construction Agreement" at bounding box center [60, 124] width 50 height 5
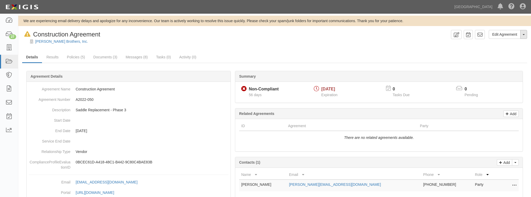
click at [523, 35] on button "Toggle Agreement Dropdown" at bounding box center [523, 34] width 7 height 9
click at [502, 59] on button "Remove from Default" at bounding box center [506, 59] width 42 height 8
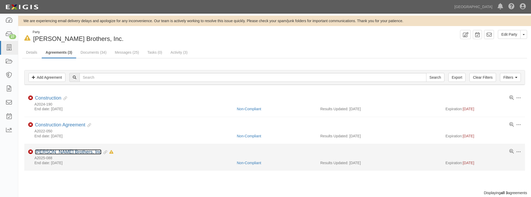
click at [68, 153] on link "Gentry Brothers, Inc" at bounding box center [68, 151] width 67 height 5
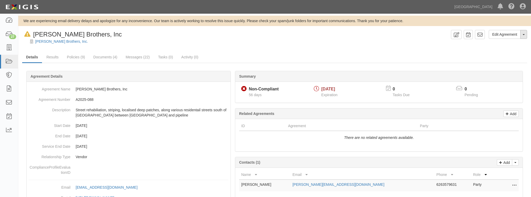
click at [522, 35] on button "Toggle Agreement Dropdown" at bounding box center [523, 34] width 7 height 9
click at [505, 58] on button "Remove from Default" at bounding box center [506, 59] width 42 height 8
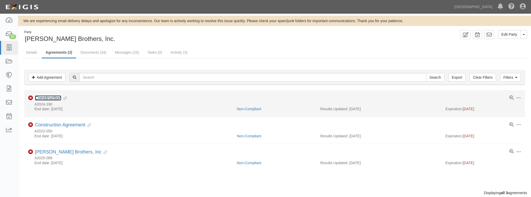
click at [49, 98] on link "Construction" at bounding box center [48, 97] width 26 height 5
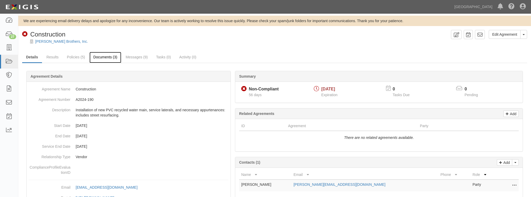
click at [103, 58] on link "Documents (3)" at bounding box center [105, 57] width 32 height 11
click at [43, 39] on div "[PERSON_NAME] Brothers, Inc." at bounding box center [278, 41] width 505 height 5
click at [41, 43] on link "[PERSON_NAME] Brothers, Inc." at bounding box center [61, 41] width 53 height 4
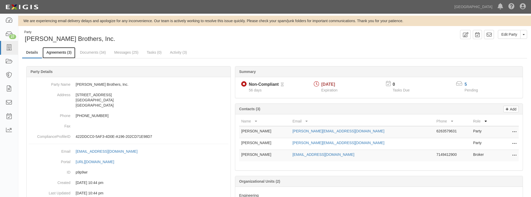
click at [49, 55] on link "Agreements (3)" at bounding box center [59, 52] width 33 height 11
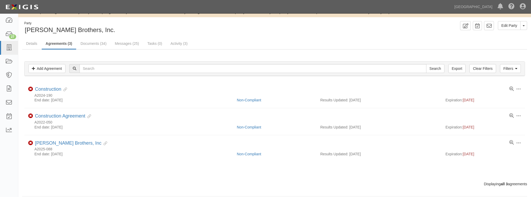
scroll to position [14, 0]
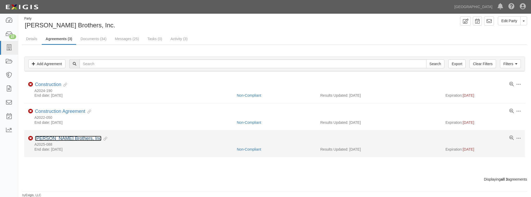
click at [65, 140] on link "Gentry Brothers, Inc" at bounding box center [68, 138] width 67 height 5
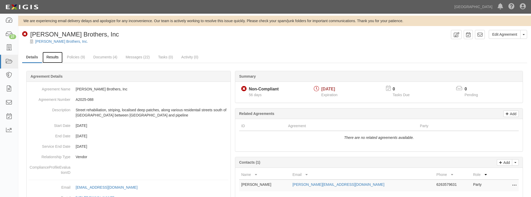
click at [57, 59] on link "Results" at bounding box center [53, 57] width 20 height 11
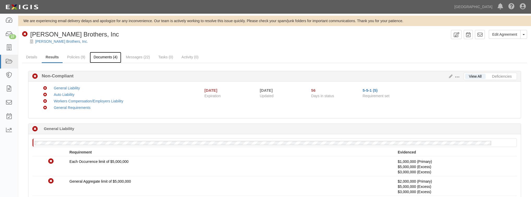
click at [97, 55] on link "Documents (4)" at bounding box center [106, 57] width 32 height 11
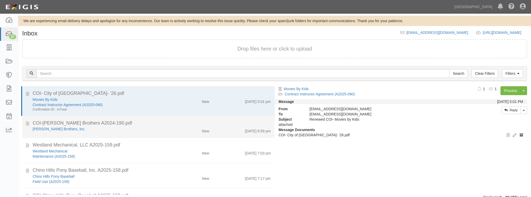
click at [122, 126] on div "[PERSON_NAME] Brothers, Inc." at bounding box center [101, 128] width 136 height 5
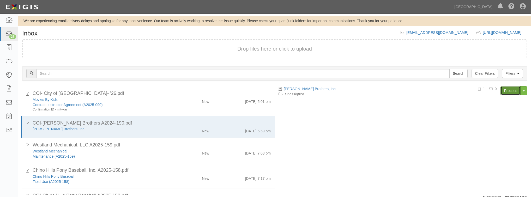
click at [506, 89] on link "Process" at bounding box center [510, 90] width 20 height 9
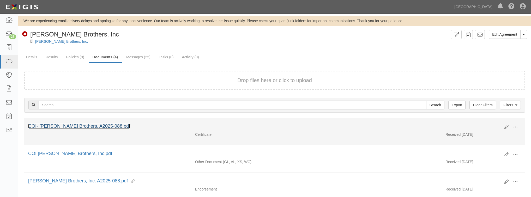
click at [82, 126] on link "COI- [PERSON_NAME] Brothers, A2025-088.pdf" at bounding box center [79, 126] width 102 height 5
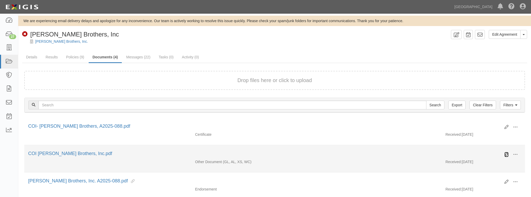
click at [506, 153] on icon at bounding box center [506, 155] width 4 height 4
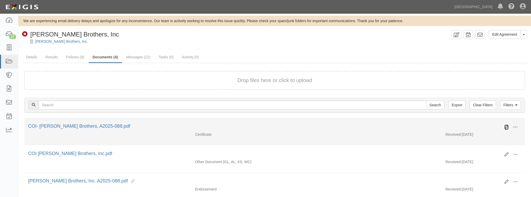
click at [506, 126] on icon at bounding box center [506, 127] width 4 height 4
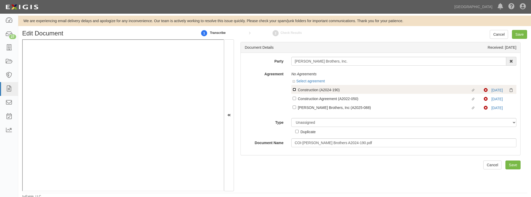
click at [293, 90] on input "Linked agreement Construction (A2024-190) Linked agreement" at bounding box center [294, 89] width 3 height 3
checkbox input "true"
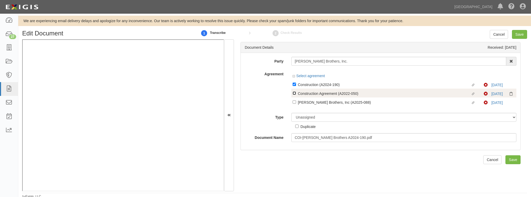
click at [294, 94] on input "Linked agreement Construction Agreement (A2022-050) Linked agreement" at bounding box center [294, 93] width 3 height 3
checkbox input "true"
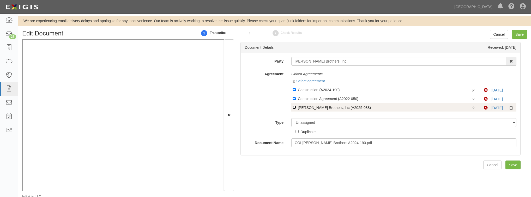
click at [293, 108] on input "Linked agreement Gentry Brothers, Inc (A2025-088) Linked agreement" at bounding box center [294, 107] width 3 height 3
checkbox input "true"
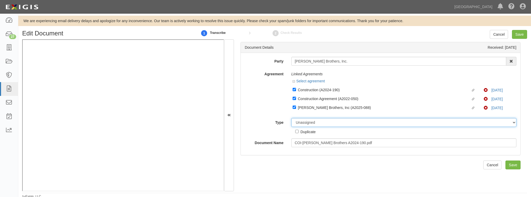
click at [311, 125] on div "Unassigned Binder Cancellation Notice Certificate Contract Endorsement Insuranc…" at bounding box center [403, 126] width 233 height 16
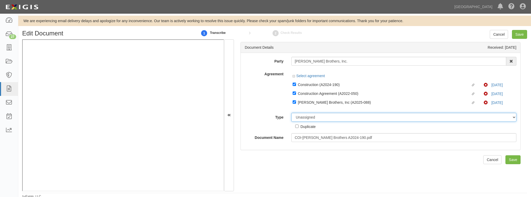
select select "CertificateDetail"
click at [291, 113] on select "Unassigned Binder Cancellation Notice Certificate Contract Endorsement Insuranc…" at bounding box center [403, 117] width 225 height 9
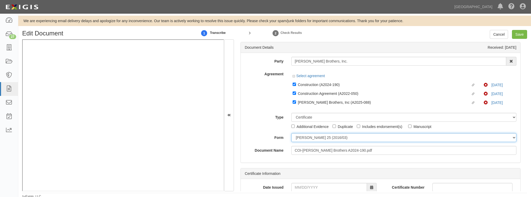
click at [323, 138] on select "ACORD 25 (2016/03) ACORD 101 ACORD 855 NY (2014/05) General" at bounding box center [403, 137] width 225 height 9
select select "GeneralFormDetail"
click at [291, 134] on select "ACORD 25 (2016/03) ACORD 101 ACORD 855 NY (2014/05) General" at bounding box center [403, 137] width 225 height 9
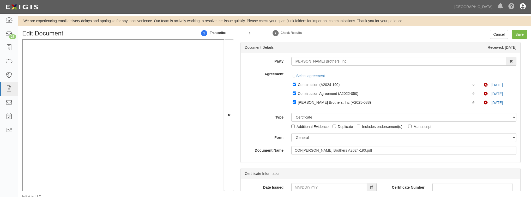
click at [524, 6] on icon at bounding box center [523, 7] width 6 height 6
click at [506, 32] on link "Sign Out" at bounding box center [507, 30] width 41 height 10
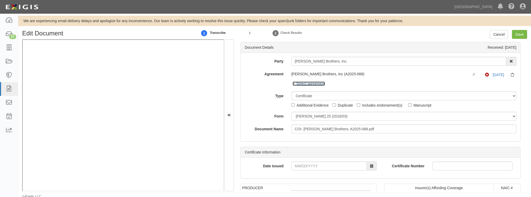
click at [307, 85] on link "Select agreement" at bounding box center [309, 84] width 32 height 4
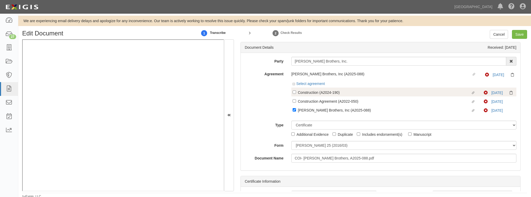
click at [295, 92] on label "Linked agreement Construction (A2024-190) Linked agreement" at bounding box center [388, 92] width 191 height 7
click at [295, 92] on input "Linked agreement Construction (A2024-190) Linked agreement" at bounding box center [294, 91] width 3 height 3
checkbox input "true"
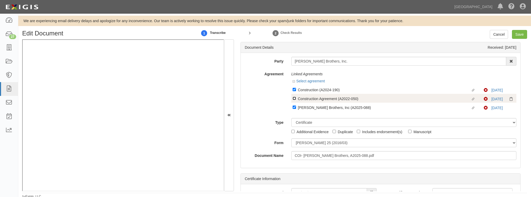
click at [294, 99] on input "Linked agreement Construction Agreement (A2022-050) Linked agreement" at bounding box center [294, 98] width 3 height 3
checkbox input "true"
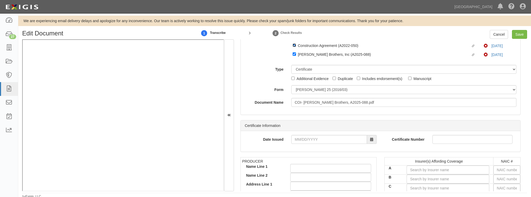
scroll to position [57, 0]
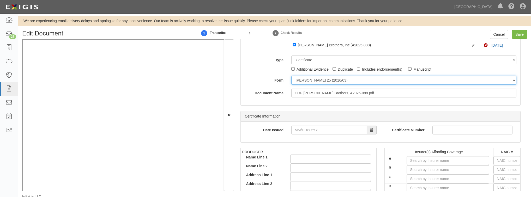
click at [310, 82] on select "ACORD 25 (2016/03) ACORD 101 ACORD 855 NY (2014/05) General" at bounding box center [403, 80] width 225 height 9
select select "GeneralFormDetail"
click at [291, 76] on select "ACORD 25 (2016/03) ACORD 101 ACORD 855 NY (2014/05) General" at bounding box center [403, 80] width 225 height 9
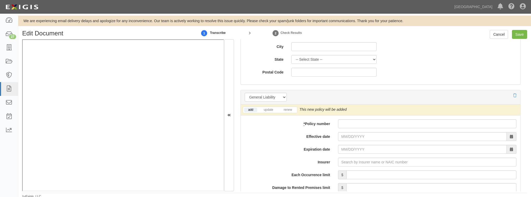
scroll to position [349, 0]
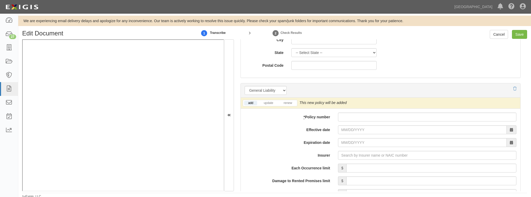
click at [267, 100] on li "update" at bounding box center [268, 103] width 19 height 6
click at [267, 105] on link "update" at bounding box center [268, 103] width 17 height 4
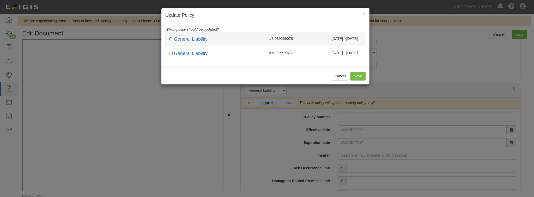
click at [171, 38] on input "checkbox" at bounding box center [170, 38] width 3 height 3
checkbox input "true"
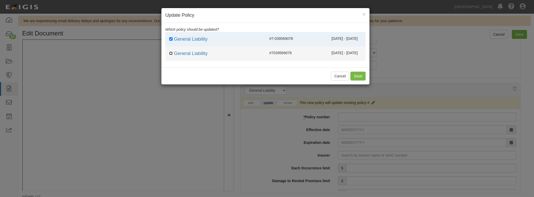
click at [169, 53] on input "checkbox" at bounding box center [170, 53] width 3 height 3
checkbox input "true"
click at [360, 74] on button "Save" at bounding box center [358, 76] width 15 height 9
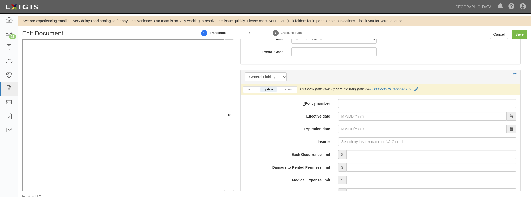
scroll to position [370, 0]
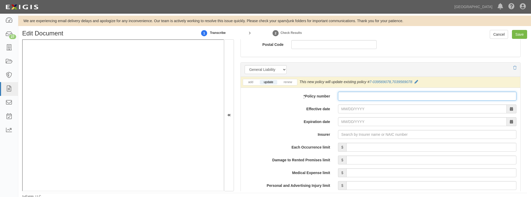
click at [347, 97] on input "* Policy number" at bounding box center [427, 96] width 178 height 9
paste input "7039569078"
type input "7039569078"
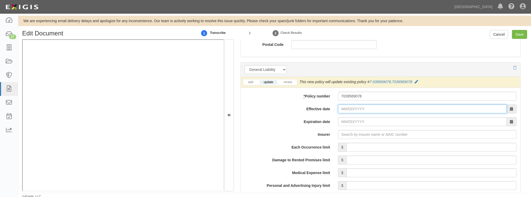
click at [351, 108] on input "Effective date" at bounding box center [422, 109] width 169 height 9
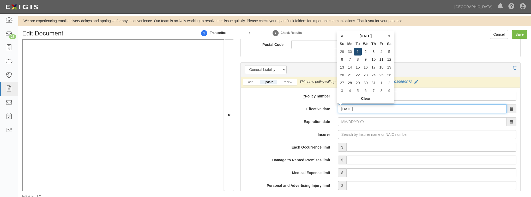
type input "07/01/2025"
type input "07/01/2026"
click at [358, 51] on td "1" at bounding box center [358, 52] width 8 height 8
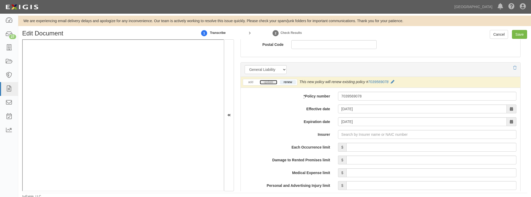
click at [270, 82] on link "update" at bounding box center [268, 82] width 17 height 4
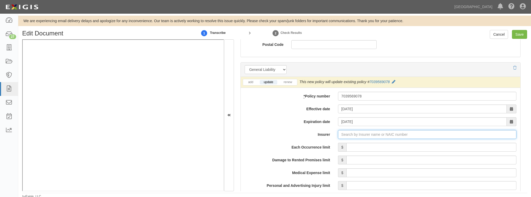
click at [358, 135] on input "Insurer" at bounding box center [427, 134] width 178 height 9
type input "21st Century Advantage Insurance Company (25232) NR Rating"
type input "2"
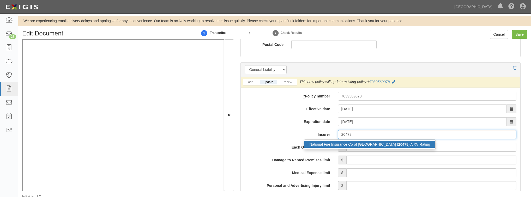
click at [355, 142] on div "National Fire Insurance Co of Hartford ( 20478 ) A XV Rating" at bounding box center [369, 144] width 131 height 7
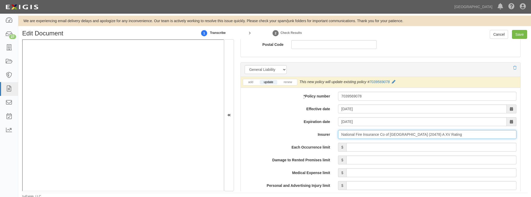
type input "National Fire Insurance Co of Hartford (20478) A XV Rating"
click at [351, 147] on input "Each Occurrence limit" at bounding box center [431, 147] width 170 height 9
type input "1,000,000"
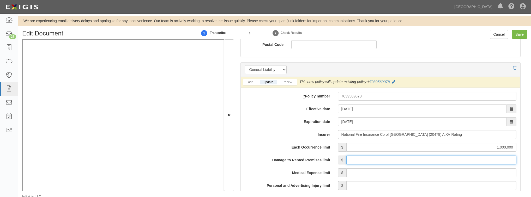
click at [358, 159] on input "Damage to Rented Premises limit" at bounding box center [431, 160] width 170 height 9
type input "100,000"
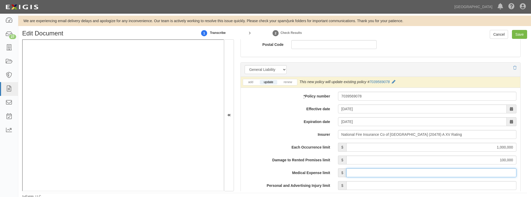
click at [356, 174] on input "Medical Expense limit" at bounding box center [431, 172] width 170 height 9
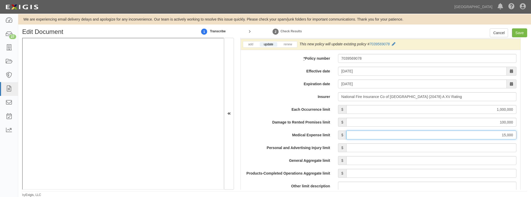
scroll to position [412, 0]
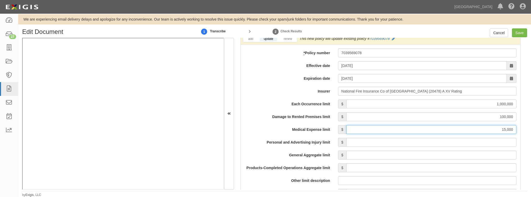
type input "15,000"
click at [367, 141] on input "Personal and Advertising Injury limit" at bounding box center [431, 142] width 170 height 9
type input "1,000,000"
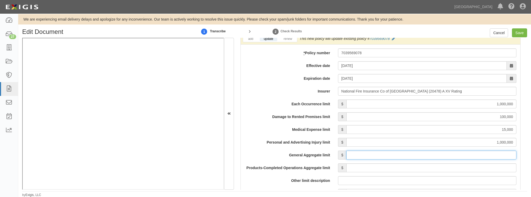
click at [384, 155] on input "General Aggregate limit" at bounding box center [431, 155] width 170 height 9
type input "2,000,000"
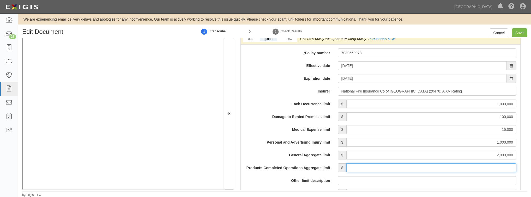
click at [374, 165] on input "Products-Completed Operations Aggregate limit" at bounding box center [431, 168] width 170 height 9
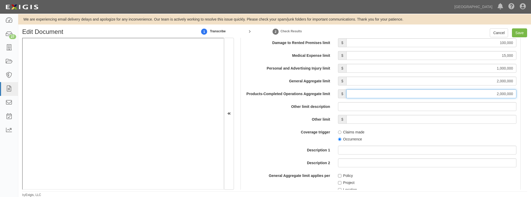
scroll to position [496, 0]
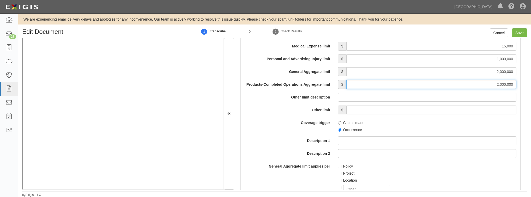
type input "2,000,000"
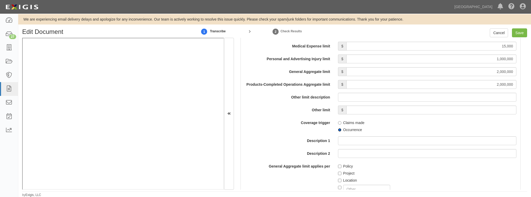
click at [338, 130] on input "Occurrence" at bounding box center [339, 129] width 3 height 3
radio input "true"
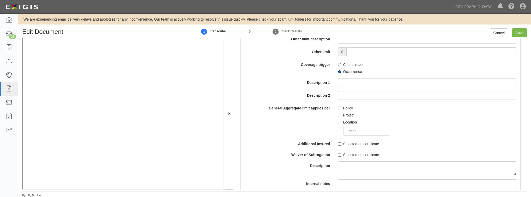
scroll to position [558, 0]
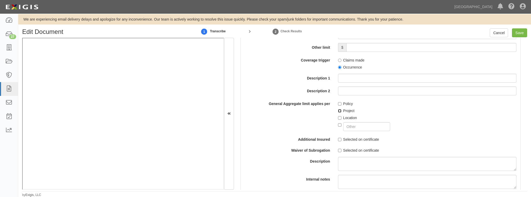
click at [338, 111] on input "Project" at bounding box center [339, 110] width 3 height 3
checkbox input "true"
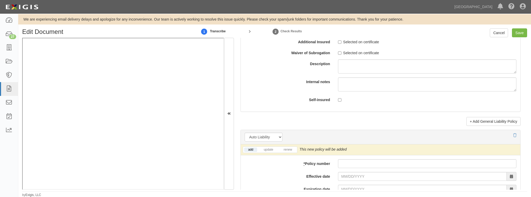
scroll to position [662, 0]
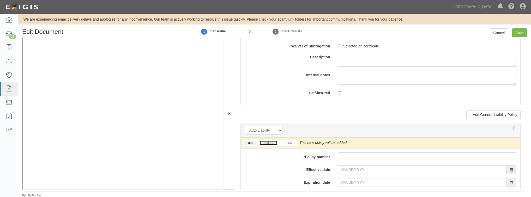
click at [270, 144] on link "update" at bounding box center [268, 143] width 17 height 4
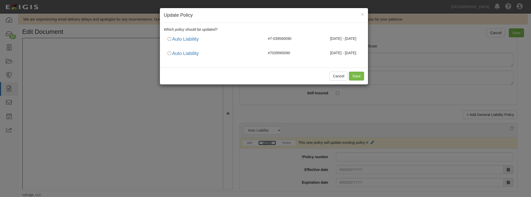
scroll to position [0, 0]
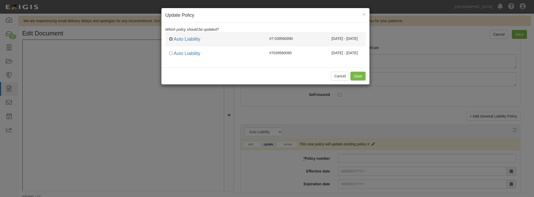
click at [171, 38] on input "checkbox" at bounding box center [170, 38] width 3 height 3
checkbox input "true"
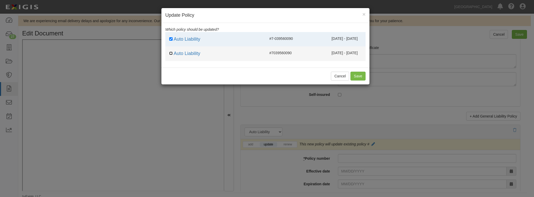
drag, startPoint x: 171, startPoint y: 53, endPoint x: 222, endPoint y: 56, distance: 52.0
click at [171, 53] on input "checkbox" at bounding box center [170, 53] width 3 height 3
checkbox input "true"
click at [354, 73] on button "Save" at bounding box center [358, 76] width 15 height 9
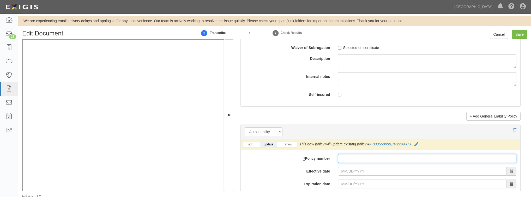
click at [356, 156] on input "* Policy number" at bounding box center [427, 158] width 178 height 9
paste input "7039560090"
type input "7039560090"
click at [353, 172] on input "Effective date" at bounding box center [422, 171] width 169 height 9
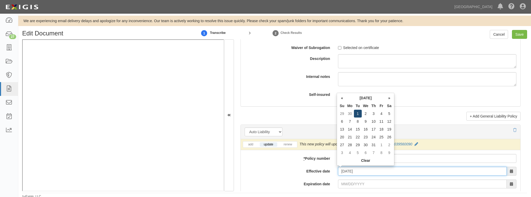
type input "07/01/2025"
type input "07/01/2026"
click at [356, 114] on td "1" at bounding box center [358, 114] width 8 height 8
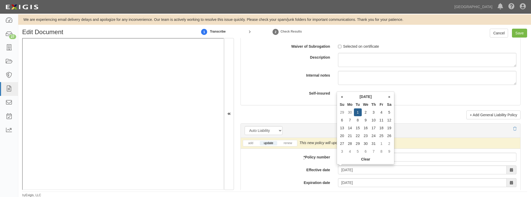
scroll to position [2, 0]
click at [266, 171] on label "Effective date" at bounding box center [287, 168] width 93 height 7
click at [338, 171] on input "07/01/2025" at bounding box center [422, 169] width 169 height 9
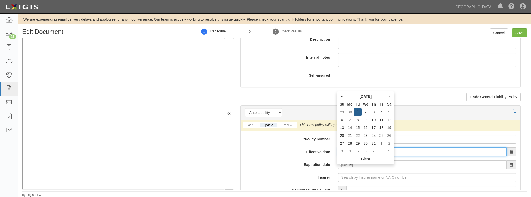
scroll to position [704, 0]
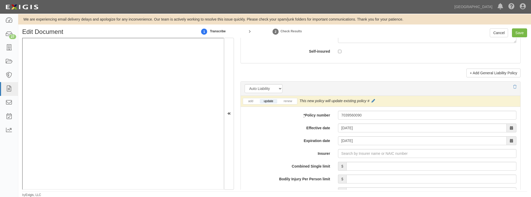
click at [264, 140] on label "Expiration date" at bounding box center [287, 139] width 93 height 7
click at [338, 140] on input "07/01/2026" at bounding box center [422, 140] width 169 height 9
click at [350, 153] on input "Insurer" at bounding box center [427, 153] width 178 height 9
type input "21st Century Advantage Insurance Company (25232) NR Rating"
type input "2"
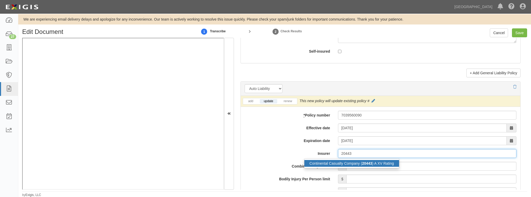
click at [346, 161] on div "Continental Casualty Company ( 20443 ) A XV Rating" at bounding box center [351, 163] width 95 height 7
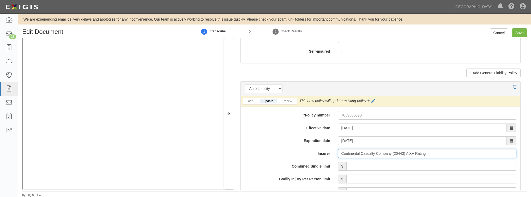
type input "Continental Casualty Company (20443) A XV Rating"
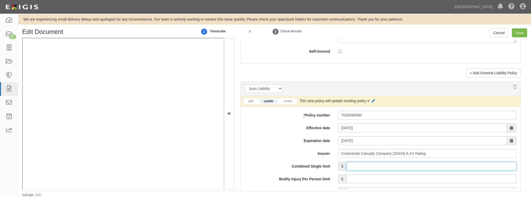
click at [359, 163] on input "Combined Single limit" at bounding box center [431, 166] width 170 height 9
type input "1,000,000"
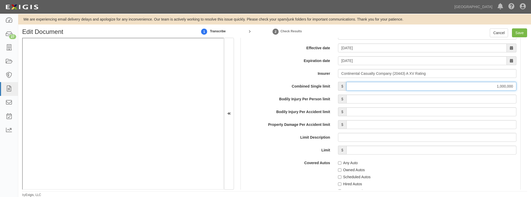
scroll to position [808, 0]
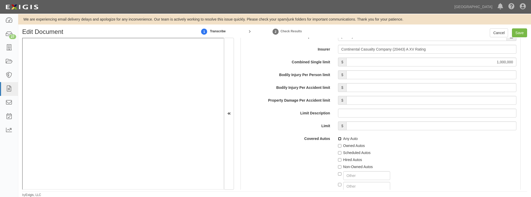
click at [338, 139] on input "Any Auto" at bounding box center [339, 138] width 3 height 3
checkbox input "true"
click at [338, 160] on input "Hired Autos" at bounding box center [339, 159] width 3 height 3
checkbox input "true"
click at [338, 166] on input "Non-Owned Autos" at bounding box center [339, 166] width 3 height 3
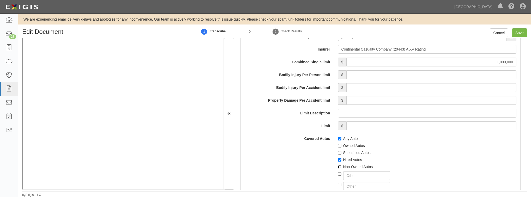
checkbox input "true"
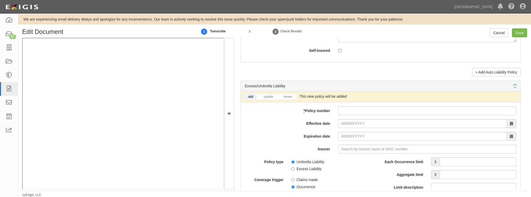
scroll to position [1038, 0]
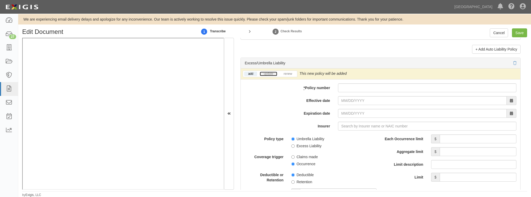
click at [269, 73] on link "update" at bounding box center [268, 74] width 17 height 4
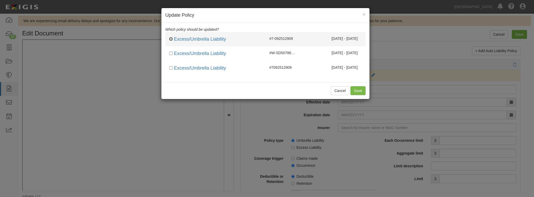
click at [170, 39] on input "checkbox" at bounding box center [170, 38] width 3 height 3
checkbox input "true"
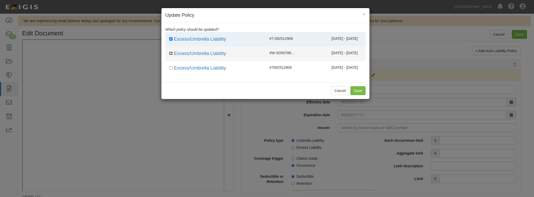
click at [172, 53] on input "checkbox" at bounding box center [170, 53] width 3 height 3
checkbox input "true"
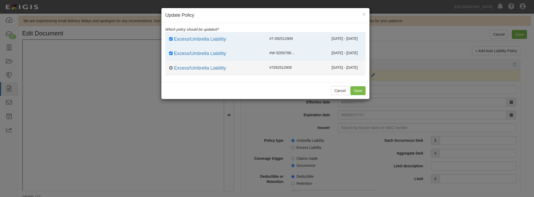
click at [171, 67] on input "checkbox" at bounding box center [170, 67] width 3 height 3
checkbox input "true"
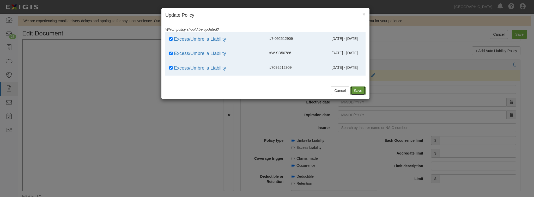
click at [364, 91] on button "Save" at bounding box center [358, 90] width 15 height 9
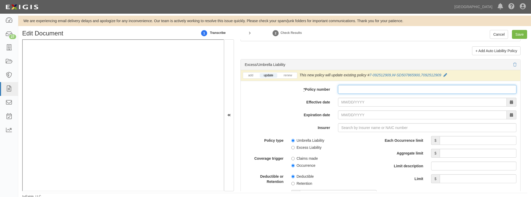
click at [365, 89] on input "* Policy number" at bounding box center [427, 89] width 178 height 9
paste input "7092512909"
type input "7092512909"
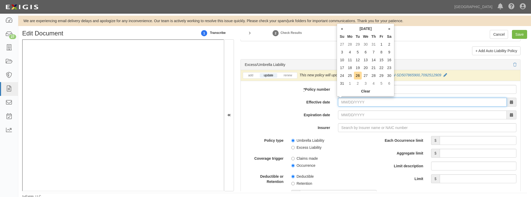
click at [360, 100] on input "Effective date" at bounding box center [422, 102] width 169 height 9
type input "07/01/2025"
type input "07/01/2026"
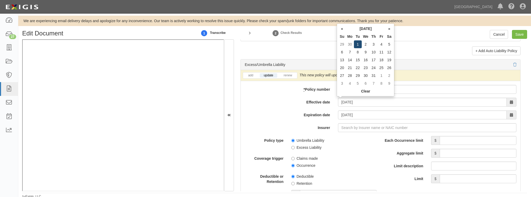
click at [357, 44] on td "1" at bounding box center [358, 44] width 8 height 8
click at [351, 128] on input "Insurer" at bounding box center [427, 127] width 178 height 9
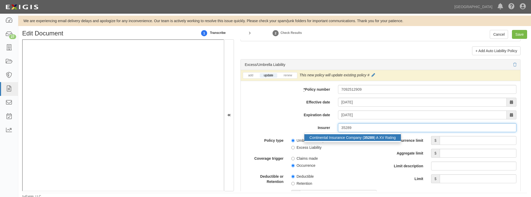
click at [338, 140] on div "Continental Insurance Company ( 35289 ) A XV Rating" at bounding box center [352, 137] width 97 height 7
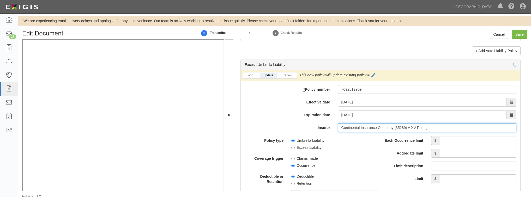
type input "Continental Insurance Company (35289) A XV Rating"
click at [449, 141] on input "Each Occurrence limit" at bounding box center [478, 140] width 77 height 9
type input "5,000,000"
click at [460, 157] on input "Aggregate limit" at bounding box center [478, 153] width 77 height 9
type input "5,000,000"
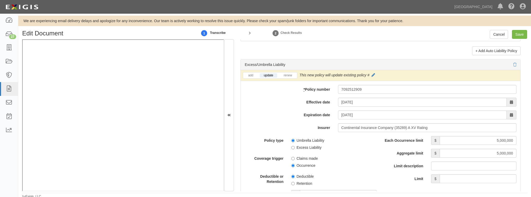
click at [356, 171] on div "Policy type Umbrella Liability Excess Liability Coverage trigger Claims made Oc…" at bounding box center [311, 182] width 132 height 93
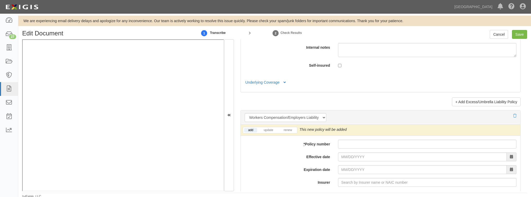
scroll to position [1247, 0]
click at [268, 129] on link "update" at bounding box center [268, 130] width 17 height 4
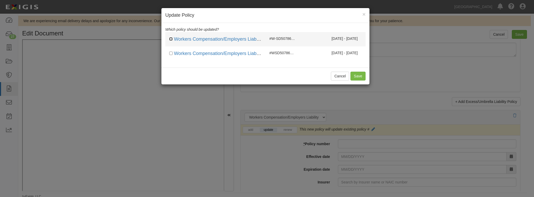
click at [170, 39] on input "checkbox" at bounding box center [170, 38] width 3 height 3
checkbox input "true"
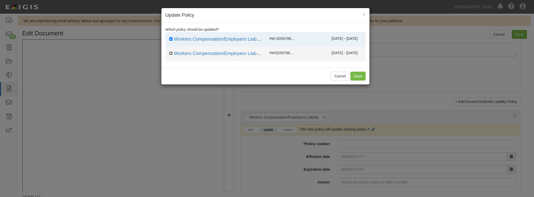
click at [171, 53] on input "checkbox" at bounding box center [170, 53] width 3 height 3
checkbox input "true"
click at [364, 77] on button "Save" at bounding box center [358, 76] width 15 height 9
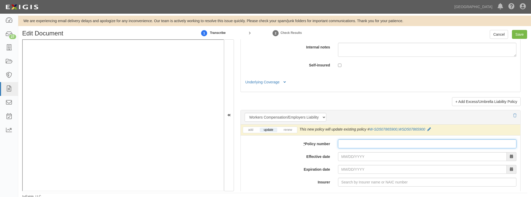
click at [343, 144] on input "* Policy number" at bounding box center [427, 144] width 178 height 9
paste input "7600027116251"
type input "7600027116251"
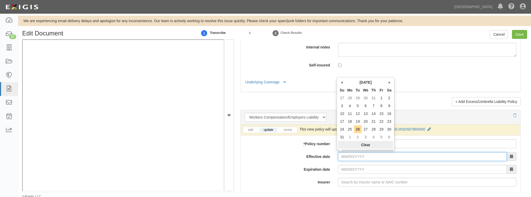
drag, startPoint x: 343, startPoint y: 157, endPoint x: 338, endPoint y: 147, distance: 11.0
click at [343, 157] on input "Effective date" at bounding box center [422, 156] width 169 height 9
type input "07/01/2025"
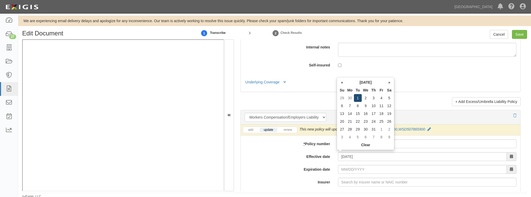
type input "07/01/2026"
click at [356, 96] on td "1" at bounding box center [358, 98] width 8 height 8
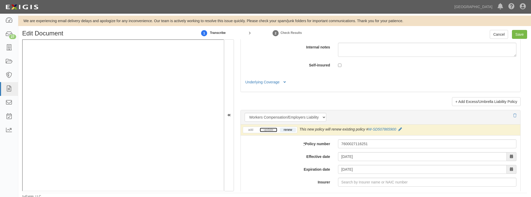
click at [268, 129] on link "update" at bounding box center [268, 130] width 17 height 4
click at [349, 184] on input "Insurer" at bounding box center [427, 182] width 178 height 9
type input "180 Seguros S.A. (0) NR Rating"
type input "1"
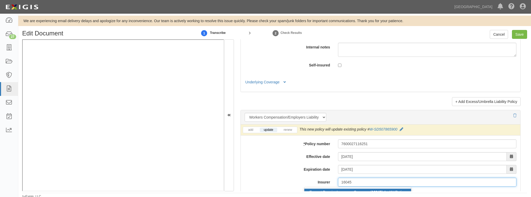
click at [345, 189] on div "Everest Premier Insurance Company ( 16045 ) A+ XV Rating" at bounding box center [357, 192] width 107 height 7
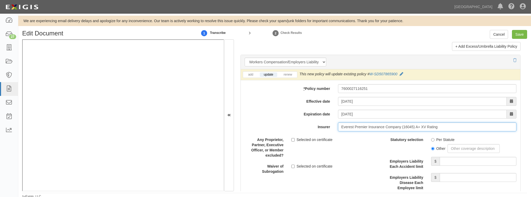
scroll to position [1309, 0]
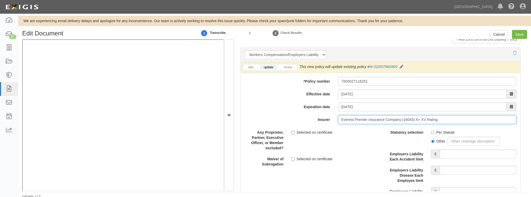
type input "Everest Premier Insurance Company (16045) A+ XV Rating"
click at [432, 131] on input "Per Statute" at bounding box center [432, 132] width 3 height 3
radio input "true"
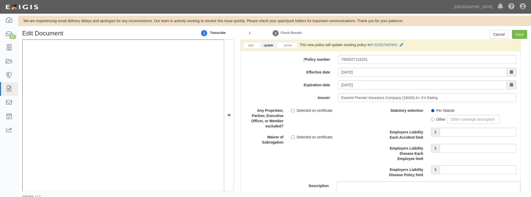
scroll to position [1351, 0]
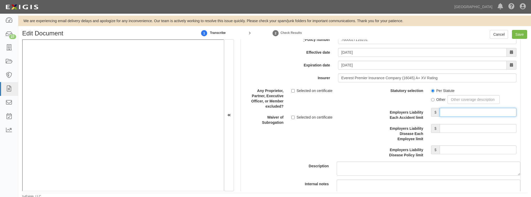
click at [461, 110] on input "Employers Liability Each Accident limit" at bounding box center [478, 112] width 77 height 9
type input "1,000,000"
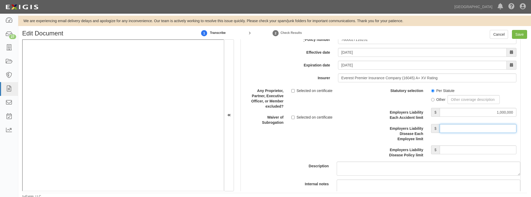
click at [456, 128] on input "Employers Liability Disease Each Employee limit" at bounding box center [478, 128] width 77 height 9
type input "1,000,000"
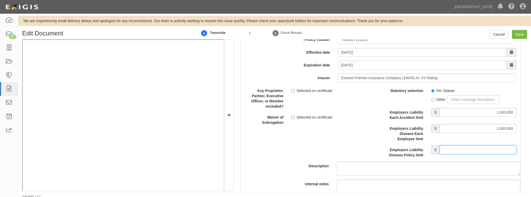
click at [459, 151] on input "Employers Liability Disease Policy limit" at bounding box center [478, 150] width 77 height 9
type input "1,000,000"
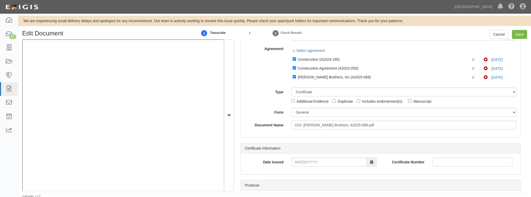
scroll to position [0, 0]
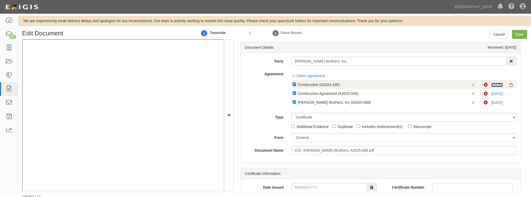
click at [495, 84] on link "7/1/25" at bounding box center [496, 85] width 11 height 4
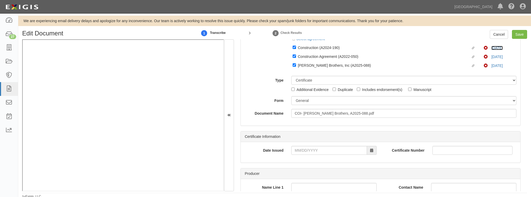
scroll to position [83, 0]
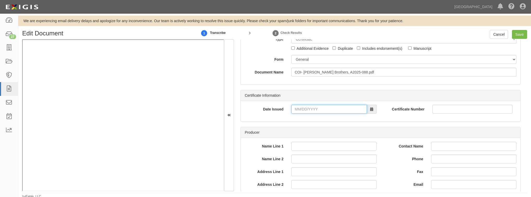
click at [317, 110] on input "Date Issued" at bounding box center [329, 109] width 76 height 9
type input "06/27/2025"
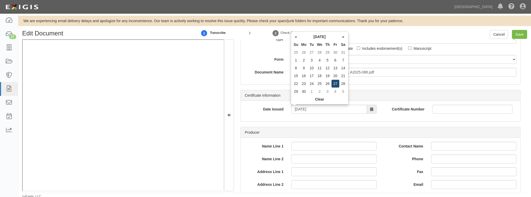
click at [334, 84] on td "27" at bounding box center [335, 84] width 8 height 8
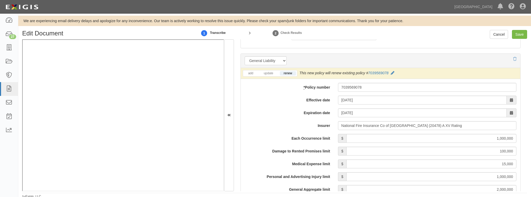
scroll to position [376, 0]
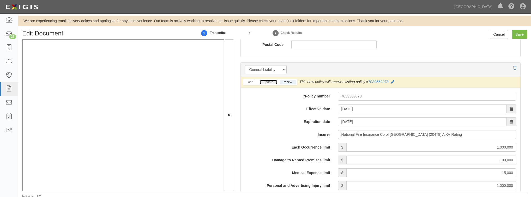
click at [267, 82] on link "update" at bounding box center [268, 82] width 17 height 4
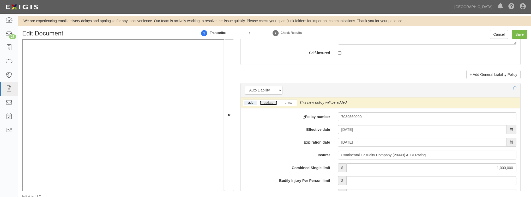
click at [265, 103] on link "update" at bounding box center [268, 103] width 17 height 4
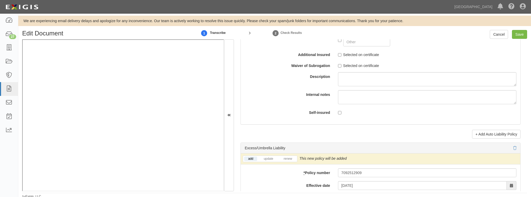
scroll to position [1064, 0]
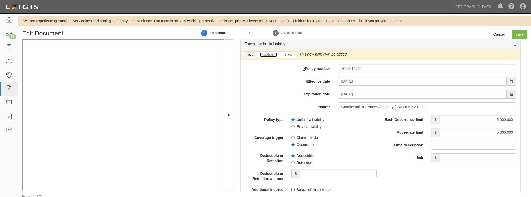
click at [267, 53] on link "update" at bounding box center [268, 54] width 17 height 4
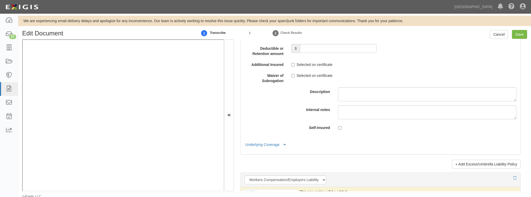
scroll to position [1294, 0]
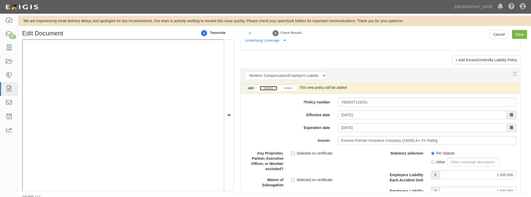
click at [267, 88] on link "update" at bounding box center [268, 88] width 17 height 4
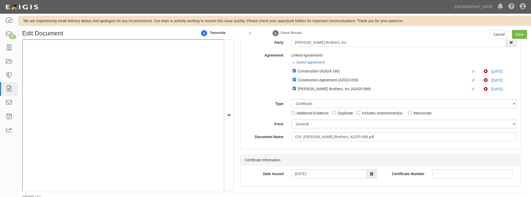
scroll to position [0, 0]
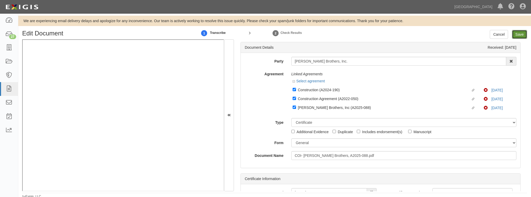
click at [519, 32] on input "Save" at bounding box center [519, 34] width 15 height 9
type input "1000000"
type input "100000"
type input "15000"
type input "1000000"
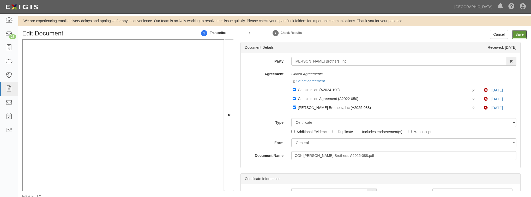
type input "2000000"
type input "1000000"
type input "5000000"
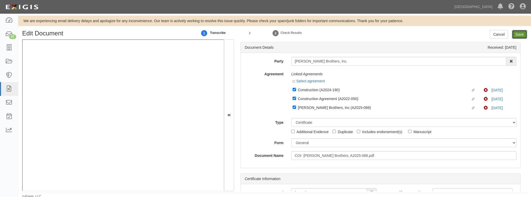
type input "1000000"
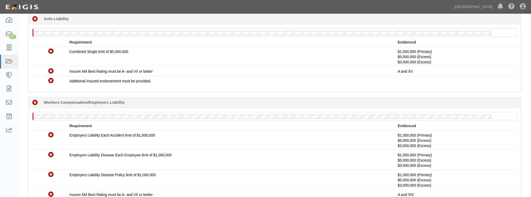
scroll to position [209, 0]
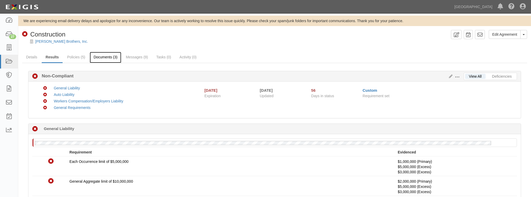
click at [113, 59] on link "Documents (3)" at bounding box center [106, 57] width 32 height 11
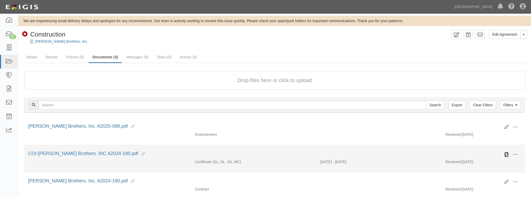
click at [506, 153] on icon at bounding box center [506, 155] width 4 height 4
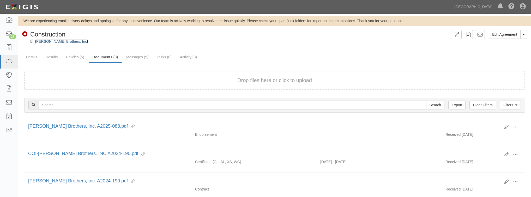
click at [57, 41] on link "[PERSON_NAME] Brothers, Inc." at bounding box center [61, 41] width 53 height 4
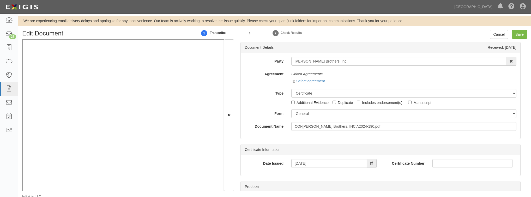
scroll to position [2, 0]
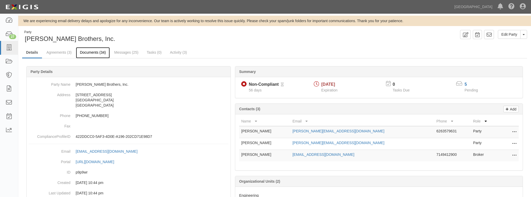
click at [100, 55] on link "Documents (34)" at bounding box center [93, 52] width 34 height 11
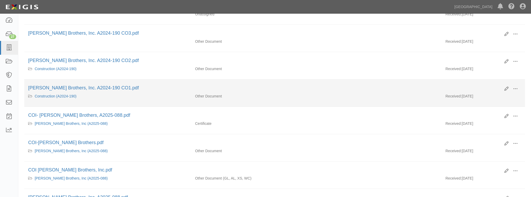
scroll to position [125, 0]
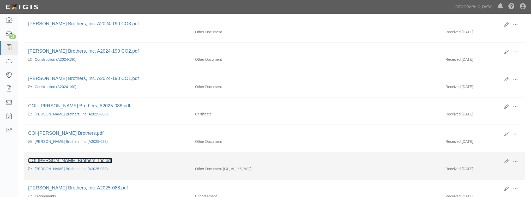
click at [78, 160] on link "COI [PERSON_NAME] Brothers, Inc.pdf" at bounding box center [70, 160] width 84 height 5
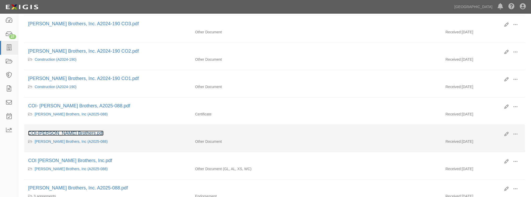
click at [56, 132] on link "COI-Gentry Brothers.pdf" at bounding box center [65, 133] width 75 height 5
